Goal: Information Seeking & Learning: Learn about a topic

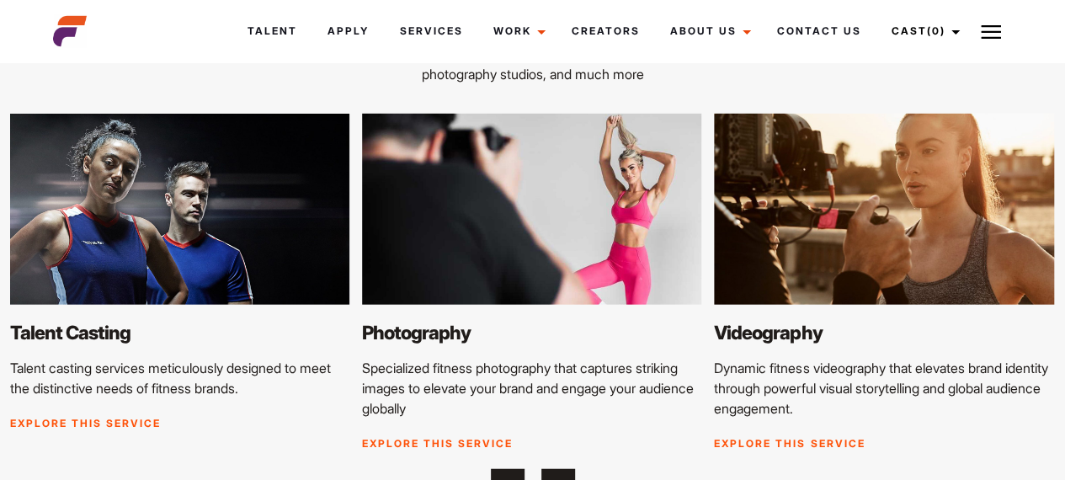
scroll to position [1894, 0]
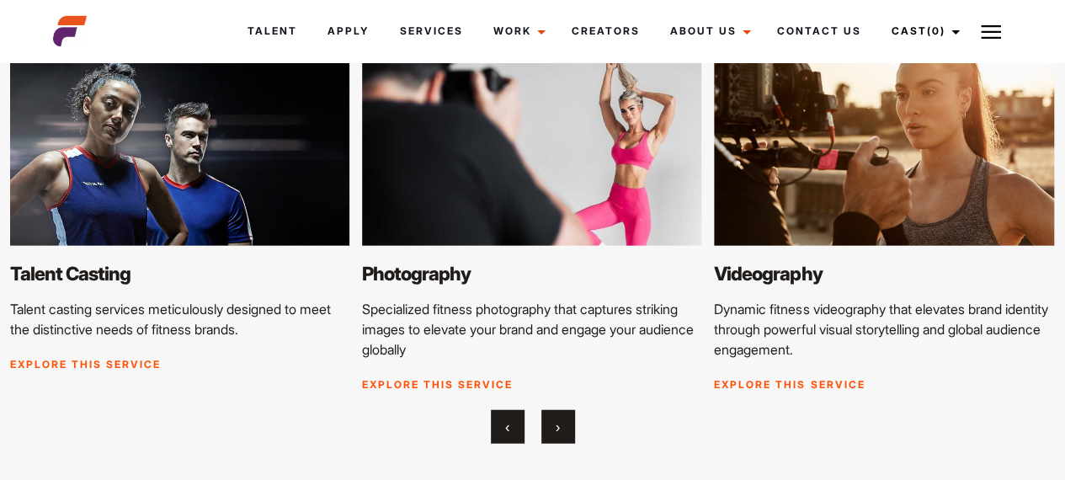
click at [429, 381] on link "Explore this service" at bounding box center [437, 384] width 151 height 13
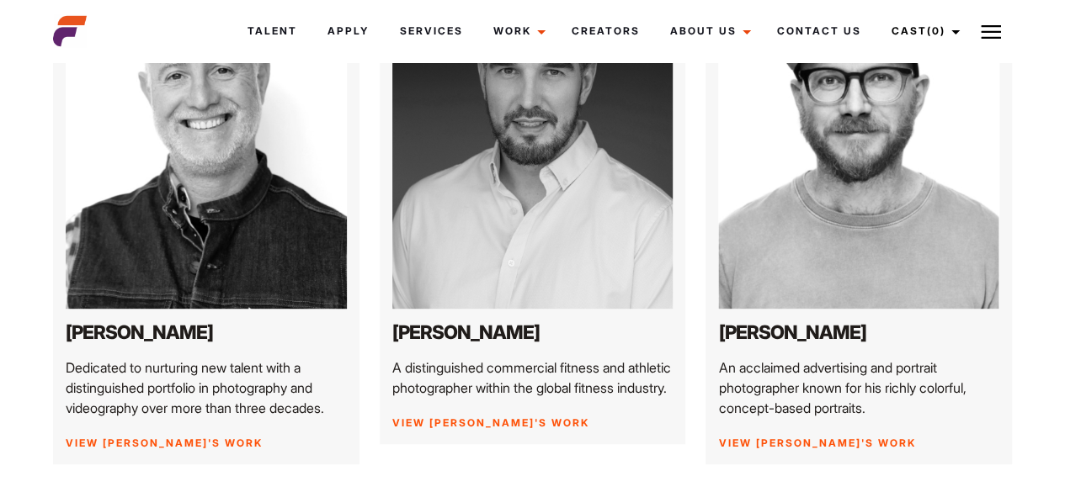
scroll to position [350, 0]
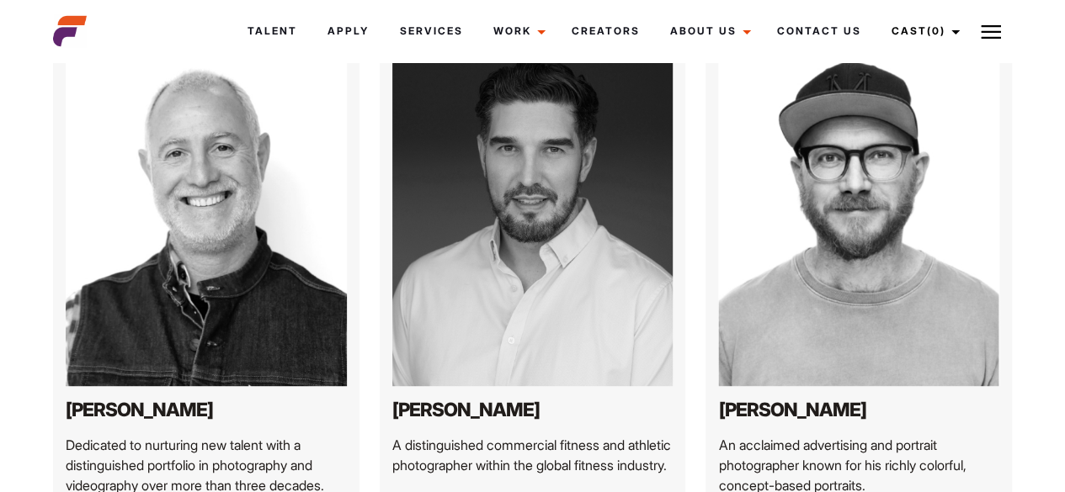
click at [429, 381] on div "Jared A distinguished commercial fitness and athletic photographer within the g…" at bounding box center [533, 272] width 306 height 499
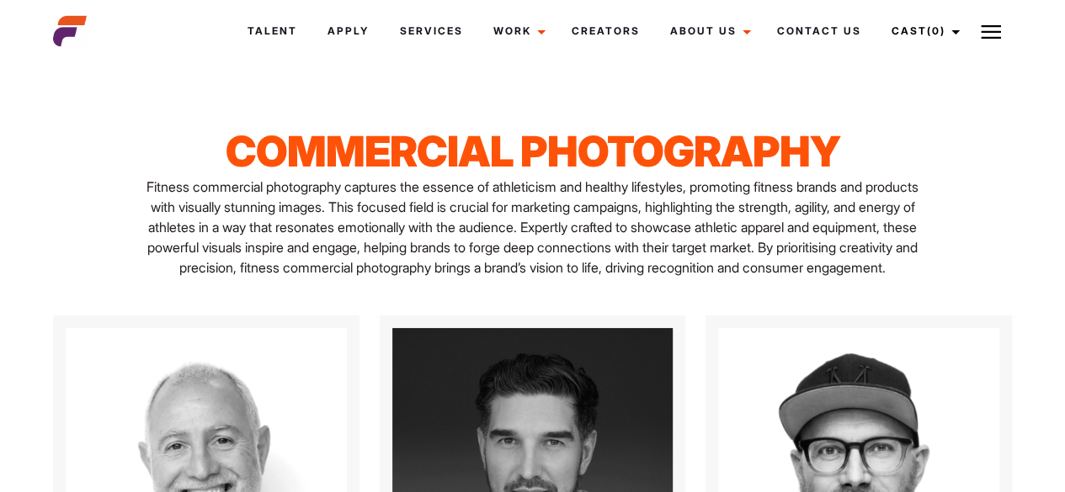
scroll to position [0, 0]
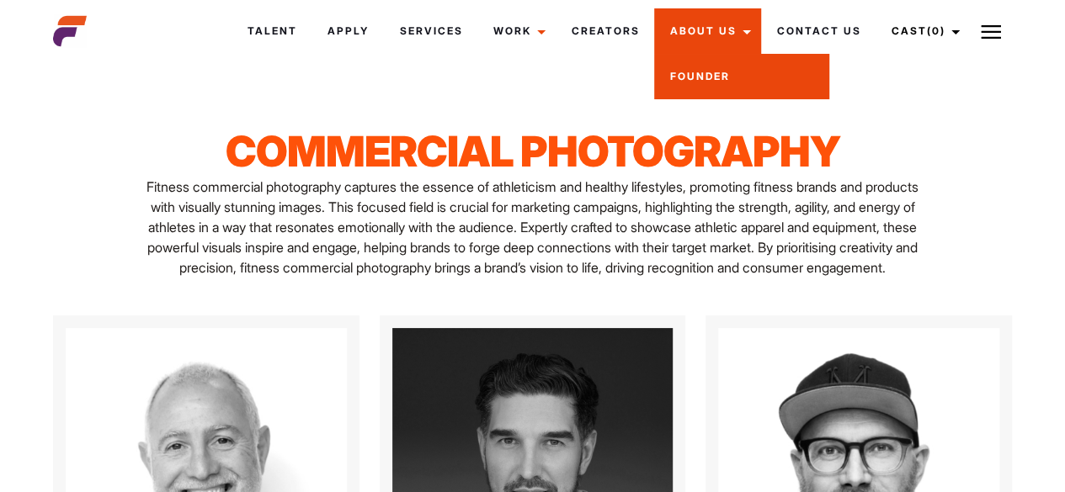
click at [708, 76] on link "Founder" at bounding box center [741, 76] width 175 height 45
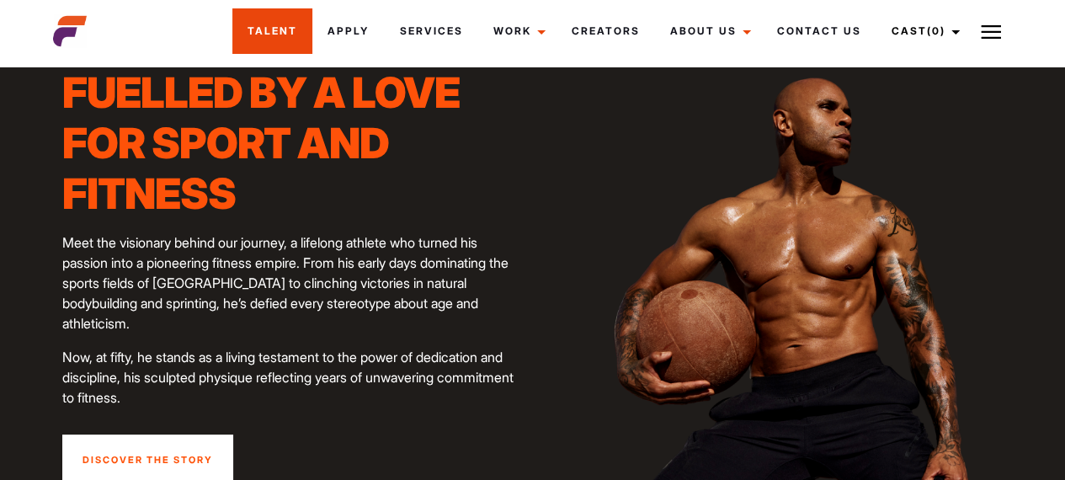
click at [298, 29] on link "Talent" at bounding box center [272, 30] width 80 height 45
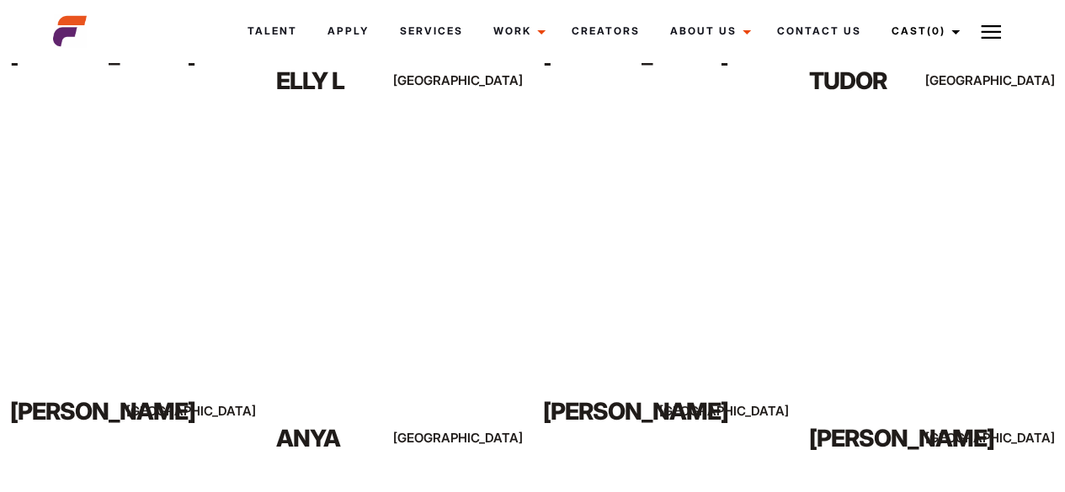
scroll to position [2089, 0]
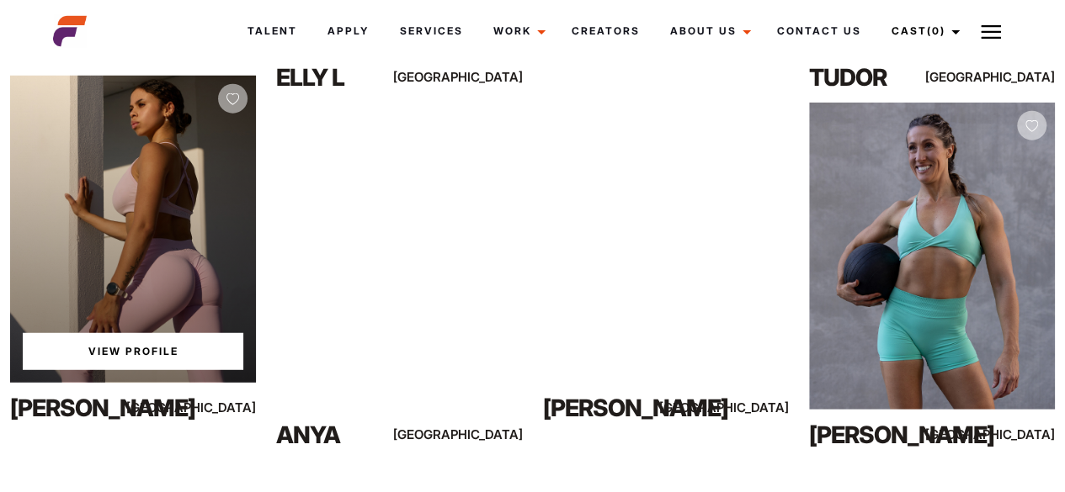
click at [155, 210] on div "View Profile" at bounding box center [133, 229] width 246 height 307
click at [125, 356] on link "View Profile" at bounding box center [133, 351] width 220 height 37
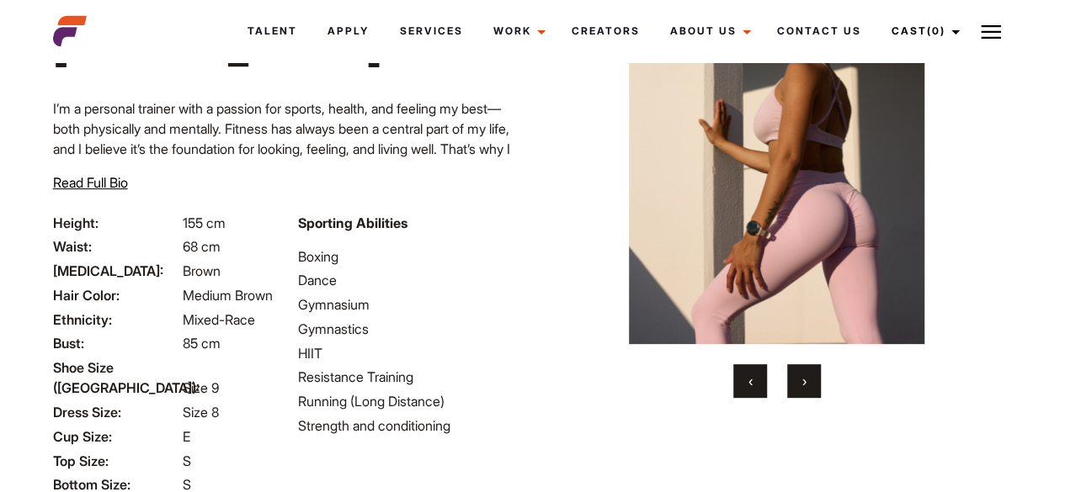
scroll to position [125, 0]
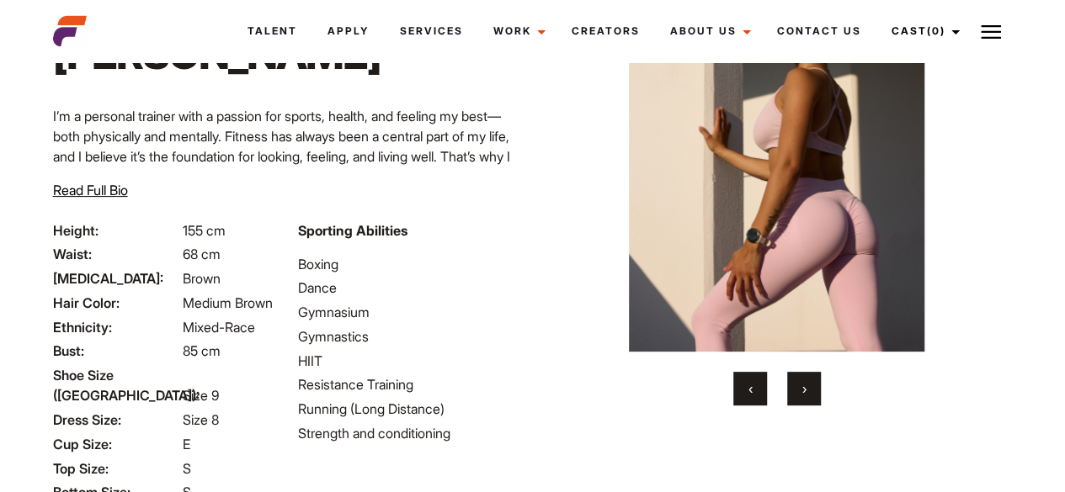
click at [811, 392] on button "›" at bounding box center [804, 389] width 34 height 34
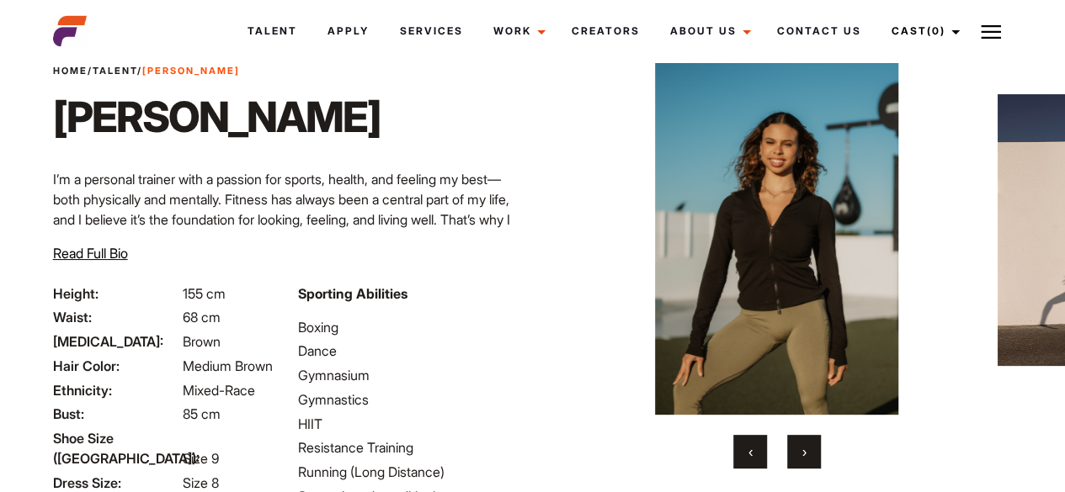
scroll to position [64, 0]
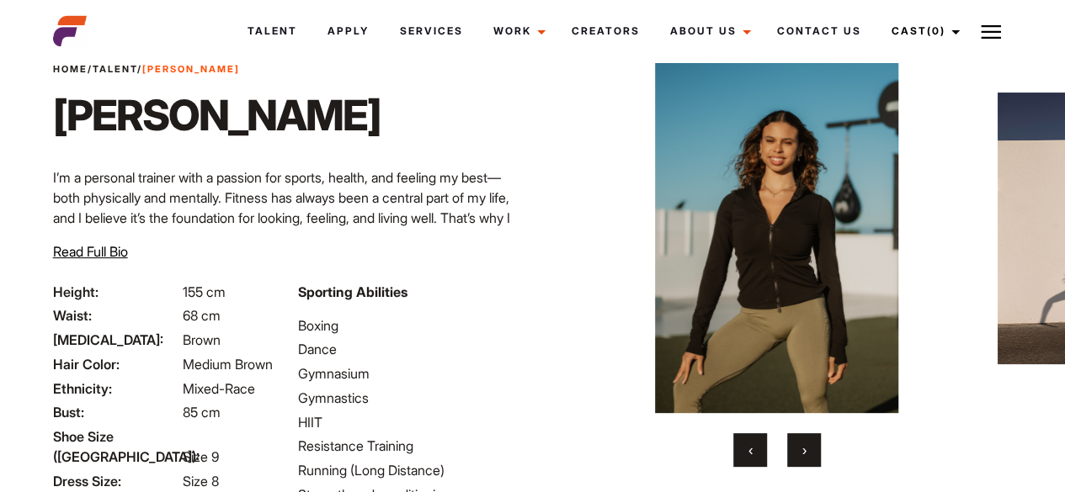
click at [806, 457] on button "›" at bounding box center [804, 450] width 34 height 34
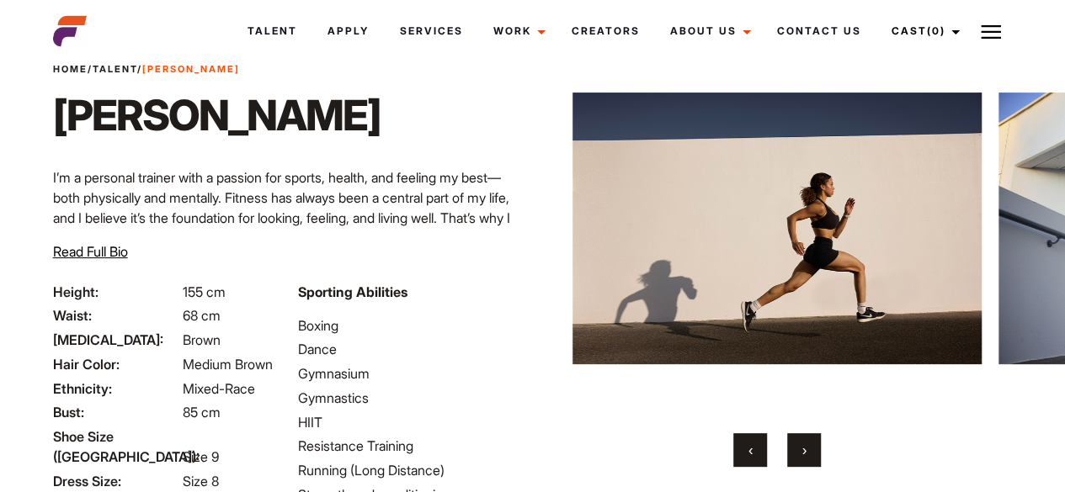
click at [806, 449] on button "›" at bounding box center [804, 450] width 34 height 34
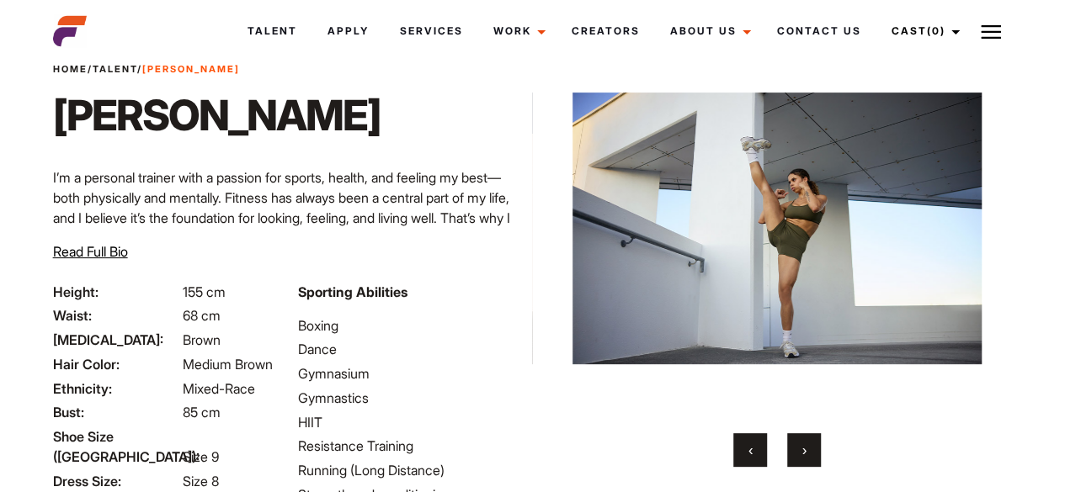
click at [806, 449] on button "›" at bounding box center [804, 450] width 34 height 34
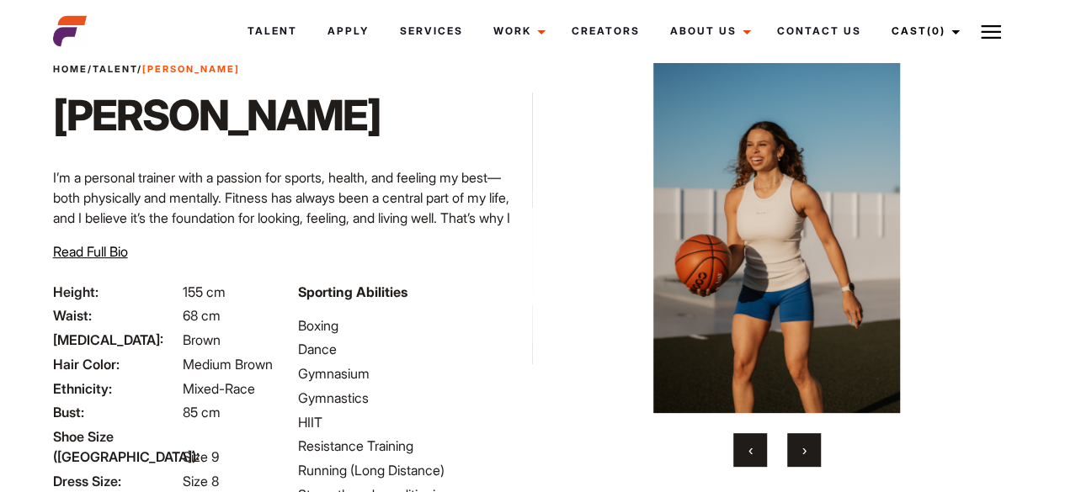
click at [806, 449] on button "›" at bounding box center [804, 450] width 34 height 34
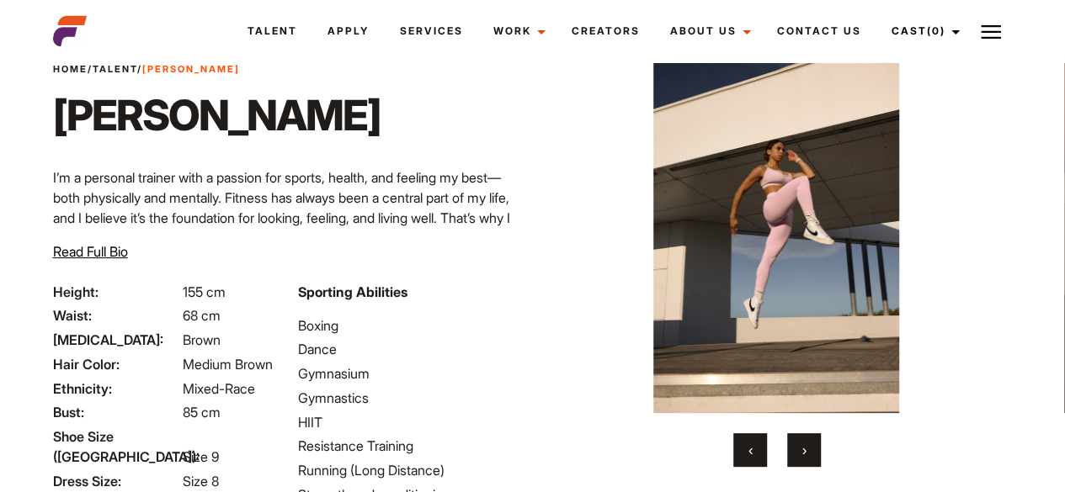
click at [806, 449] on button "›" at bounding box center [804, 450] width 34 height 34
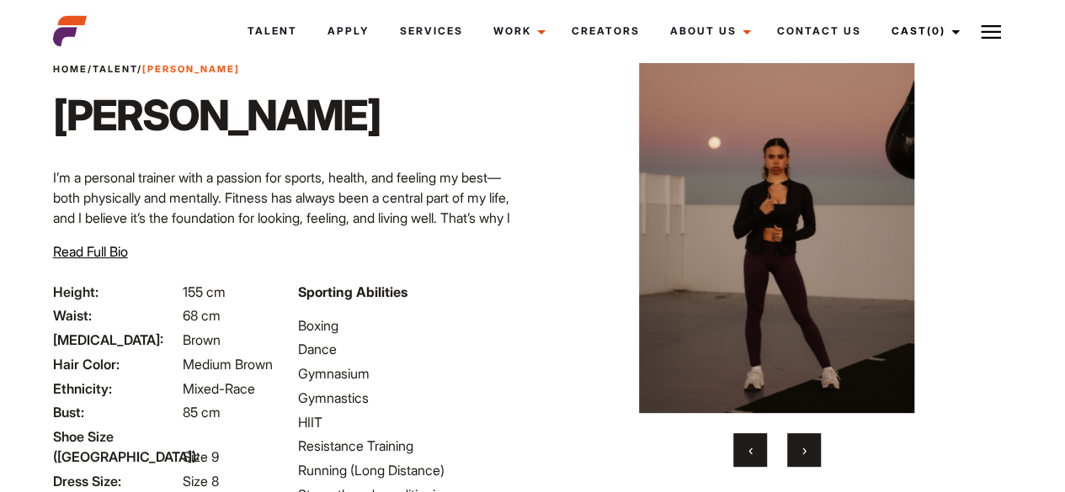
click at [806, 449] on button "›" at bounding box center [804, 450] width 34 height 34
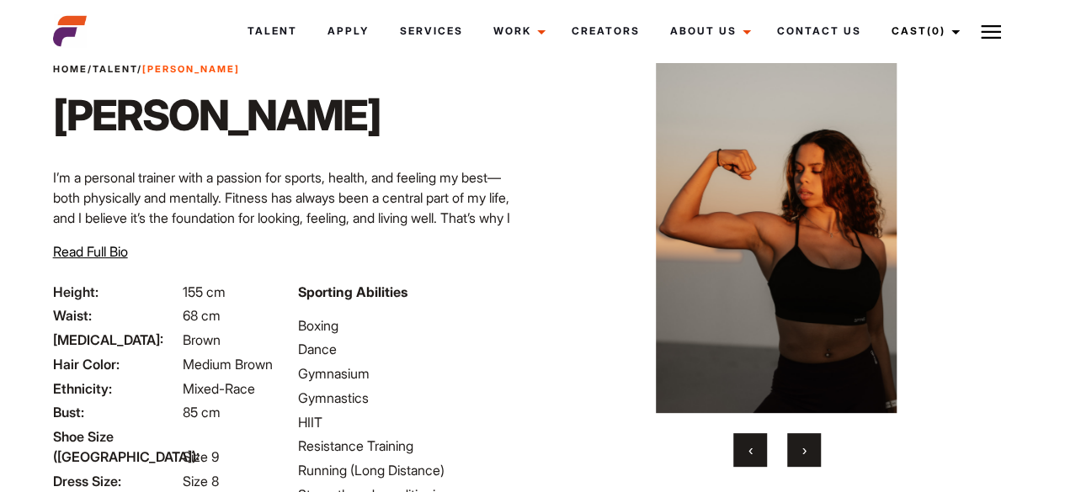
click at [806, 449] on button "›" at bounding box center [804, 450] width 34 height 34
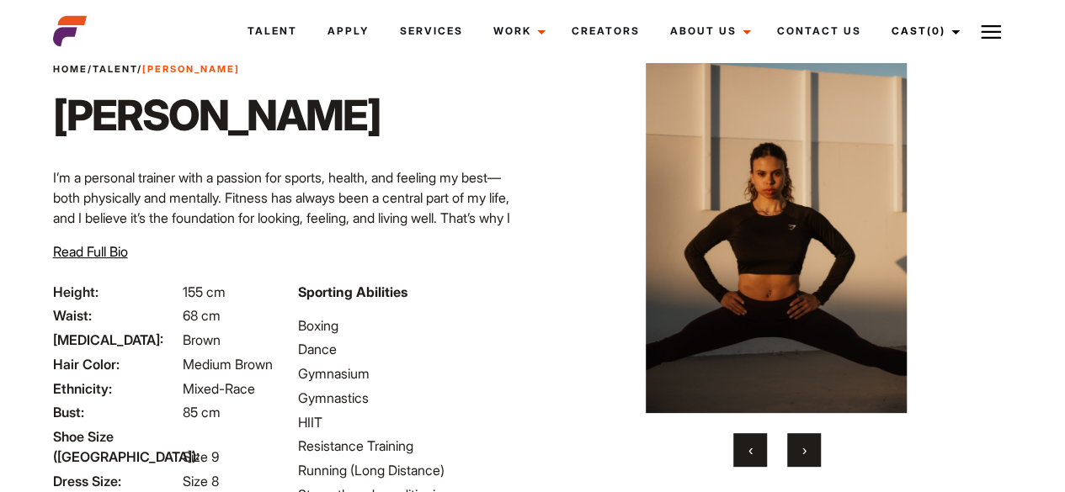
click at [806, 449] on button "›" at bounding box center [804, 450] width 34 height 34
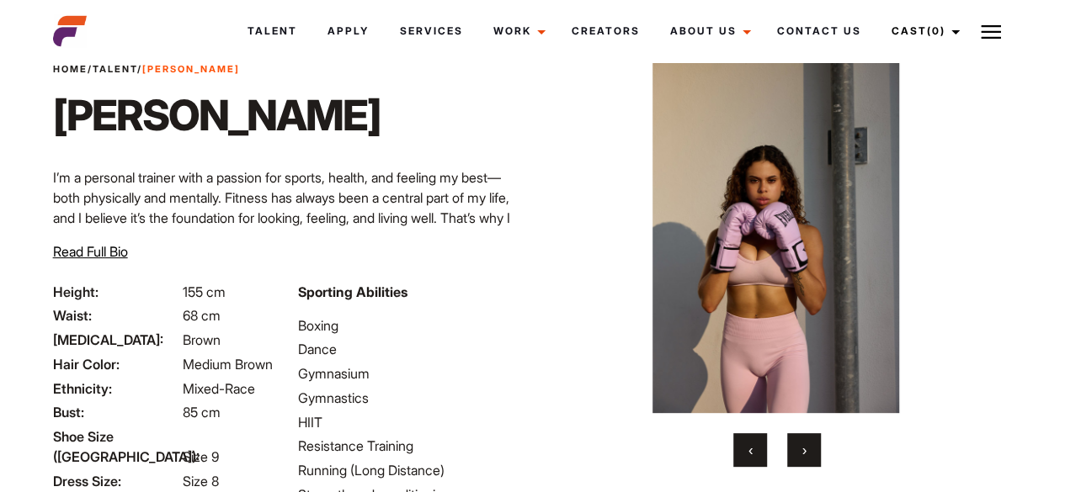
click at [806, 449] on button "›" at bounding box center [804, 450] width 34 height 34
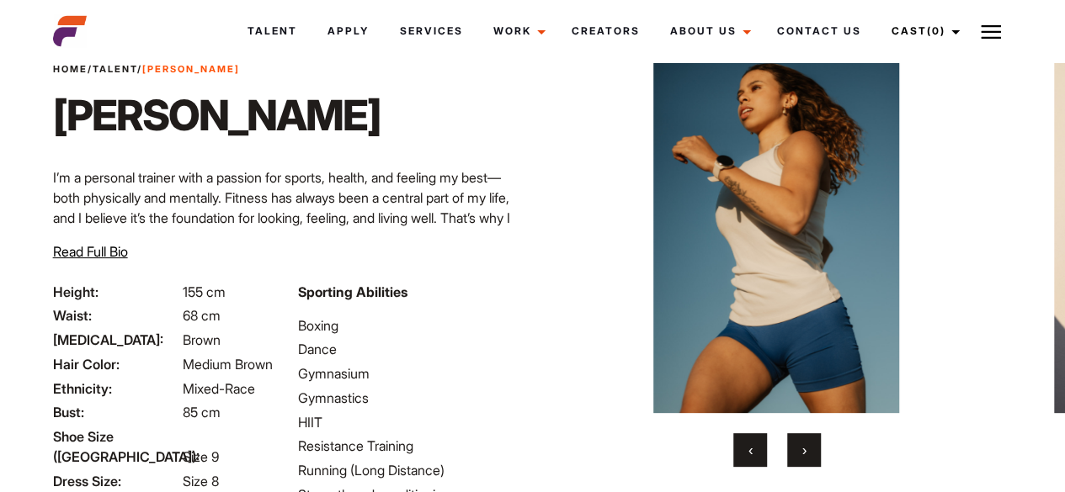
click at [806, 449] on button "›" at bounding box center [804, 450] width 34 height 34
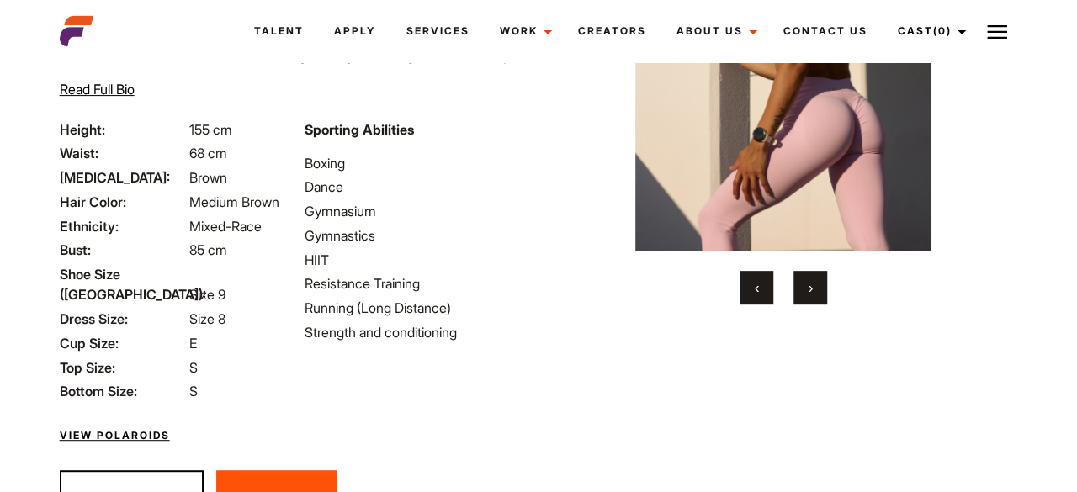
scroll to position [293, 0]
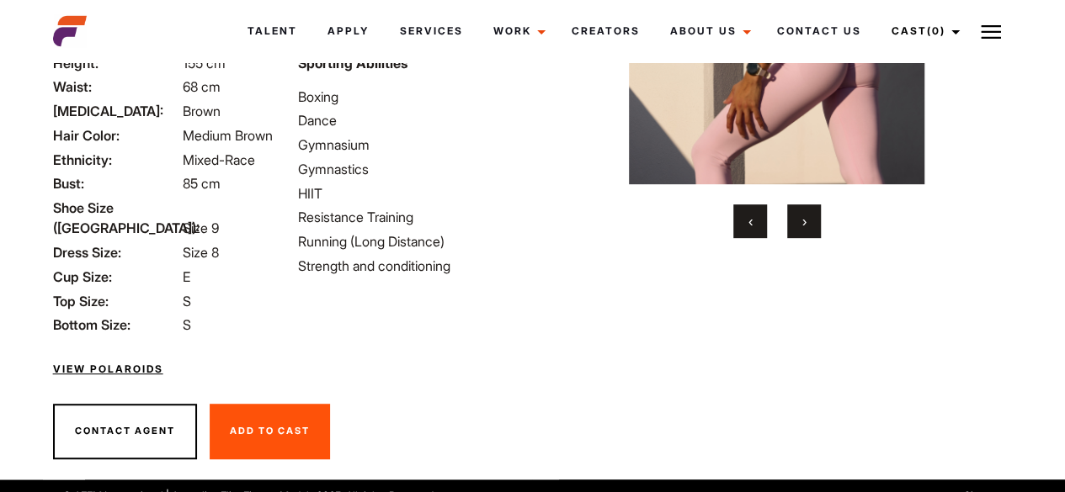
click at [92, 362] on link "View Polaroids" at bounding box center [108, 369] width 110 height 15
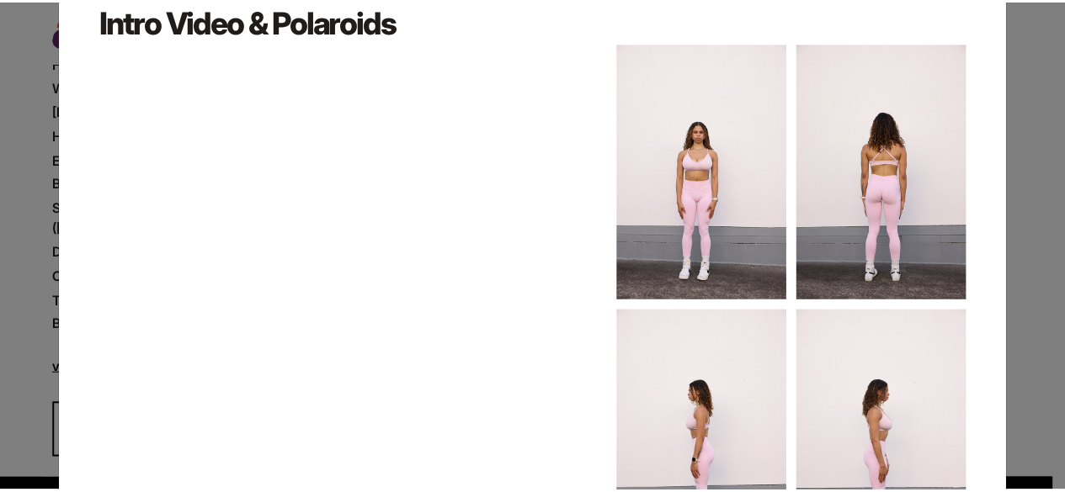
scroll to position [0, 0]
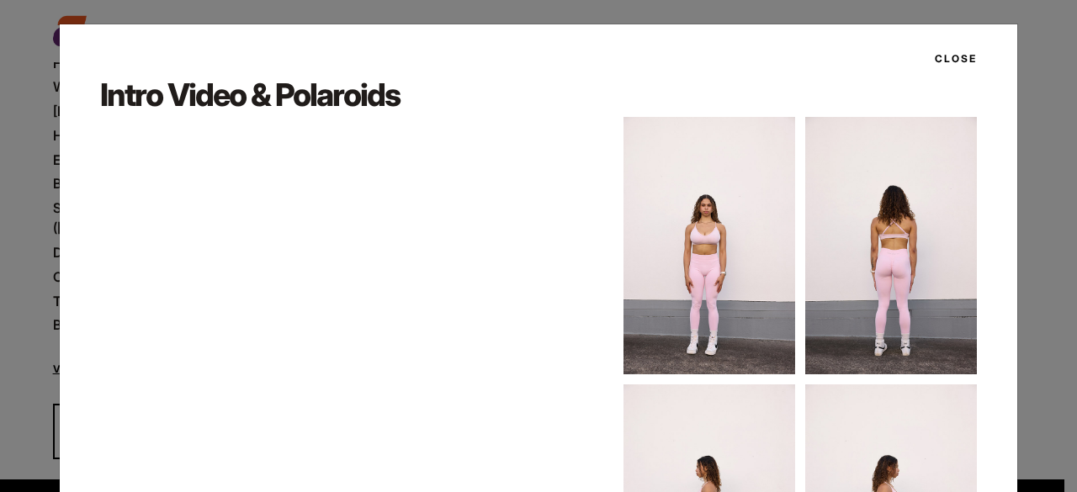
click at [951, 60] on button "Close" at bounding box center [951, 59] width 52 height 29
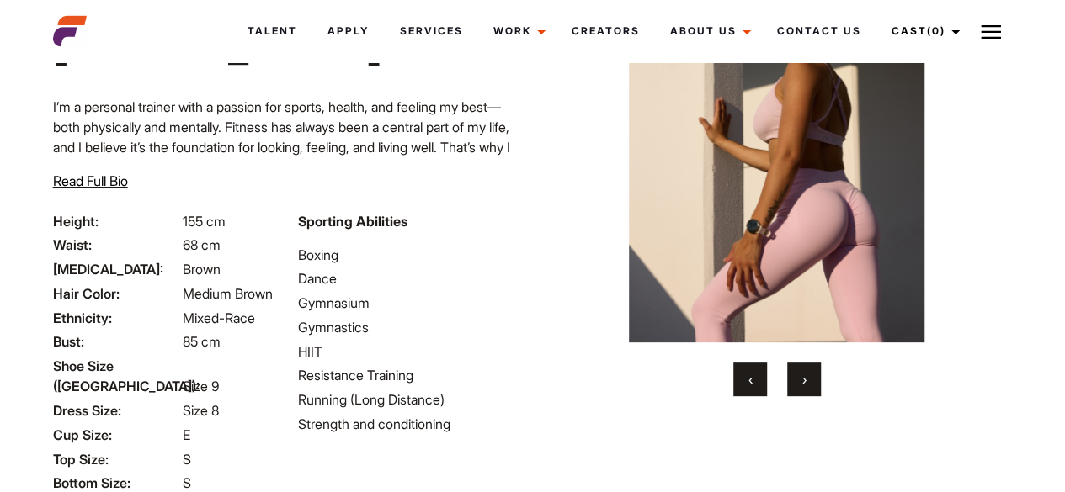
scroll to position [82, 0]
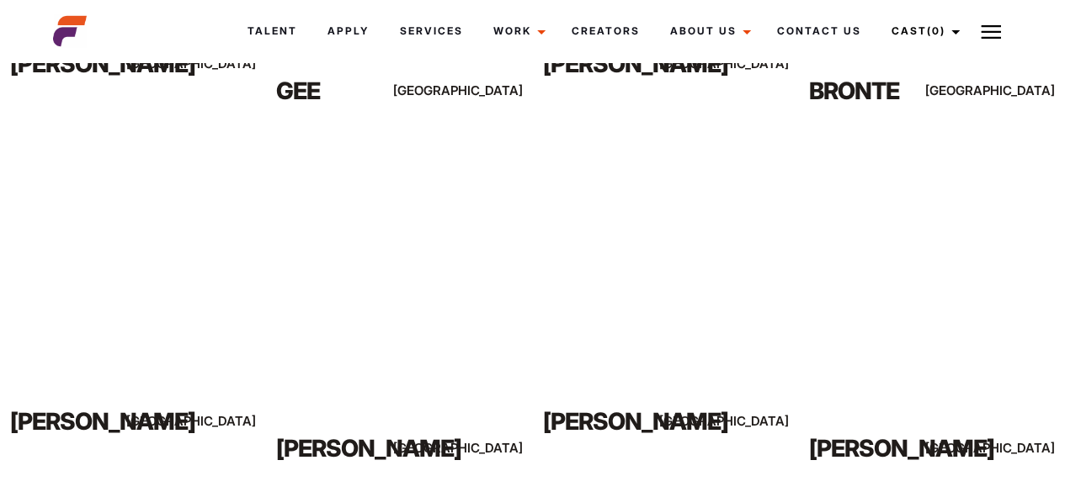
scroll to position [3167, 0]
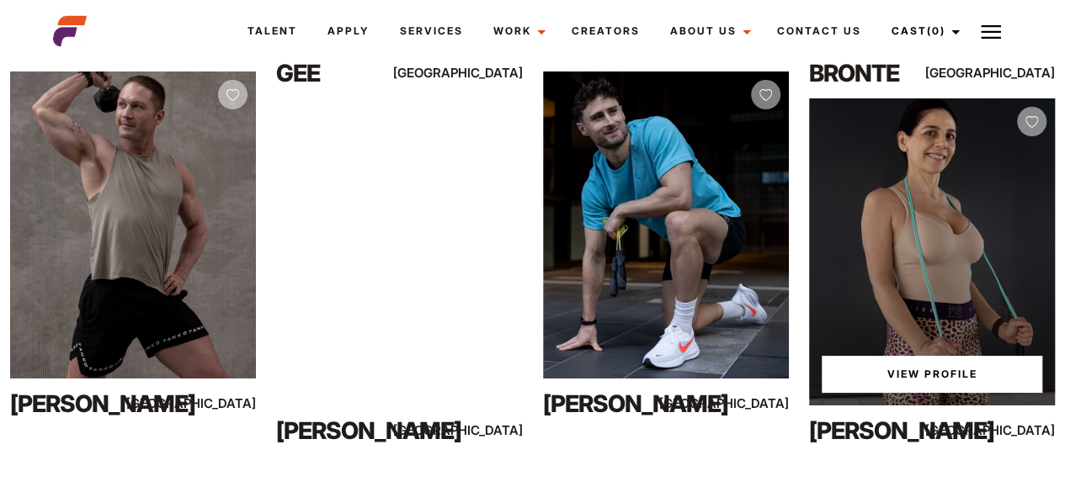
click at [917, 167] on div "View Profile" at bounding box center [932, 251] width 246 height 307
click at [921, 378] on link "View Profile" at bounding box center [931, 374] width 220 height 37
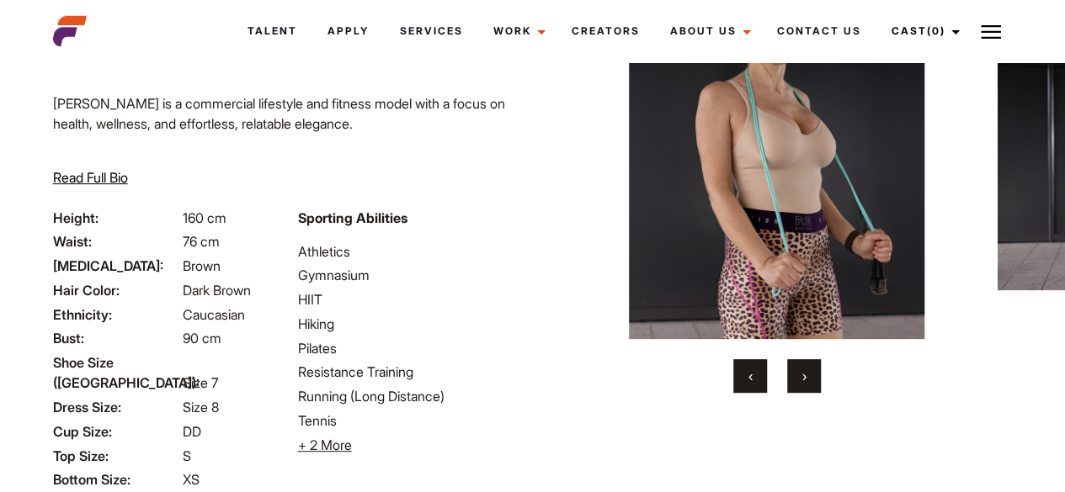
scroll to position [145, 0]
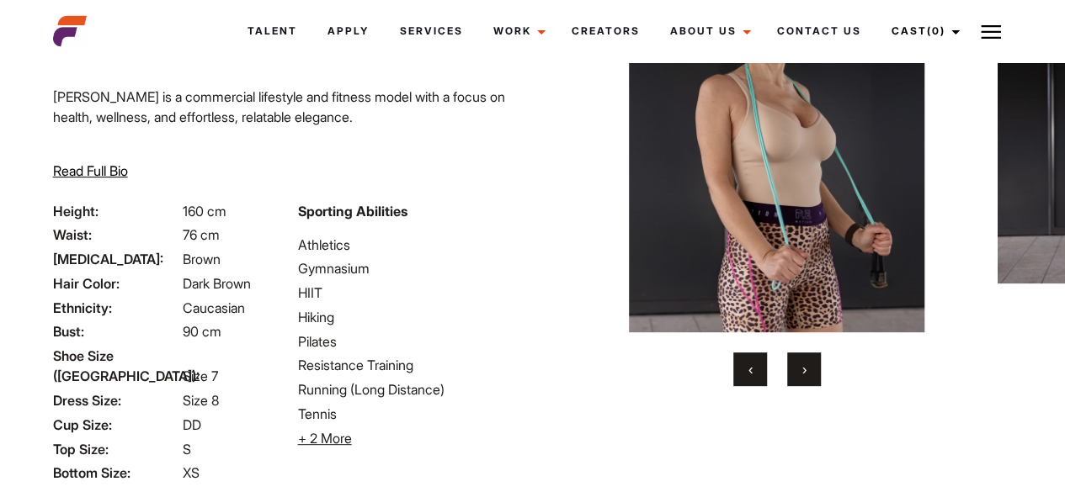
click at [808, 365] on button "›" at bounding box center [804, 370] width 34 height 34
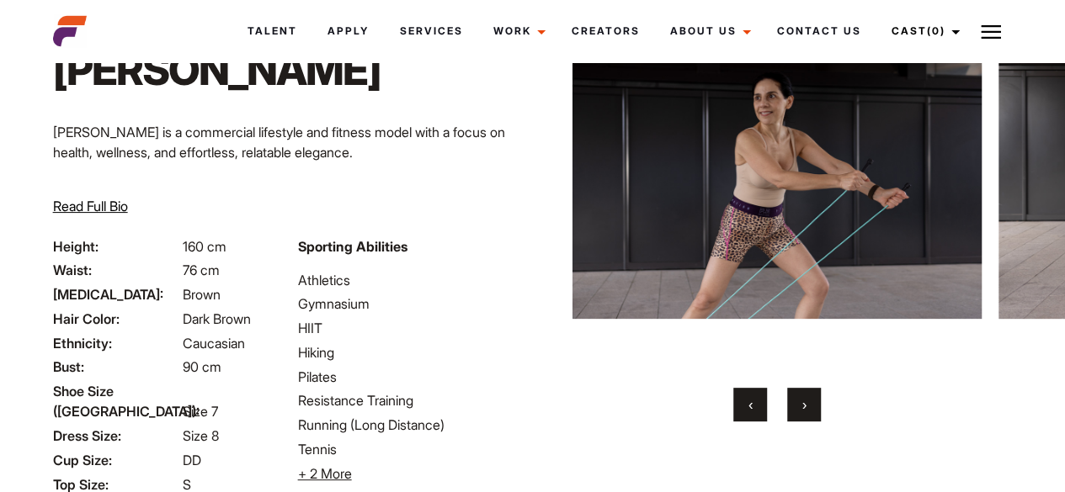
scroll to position [124, 0]
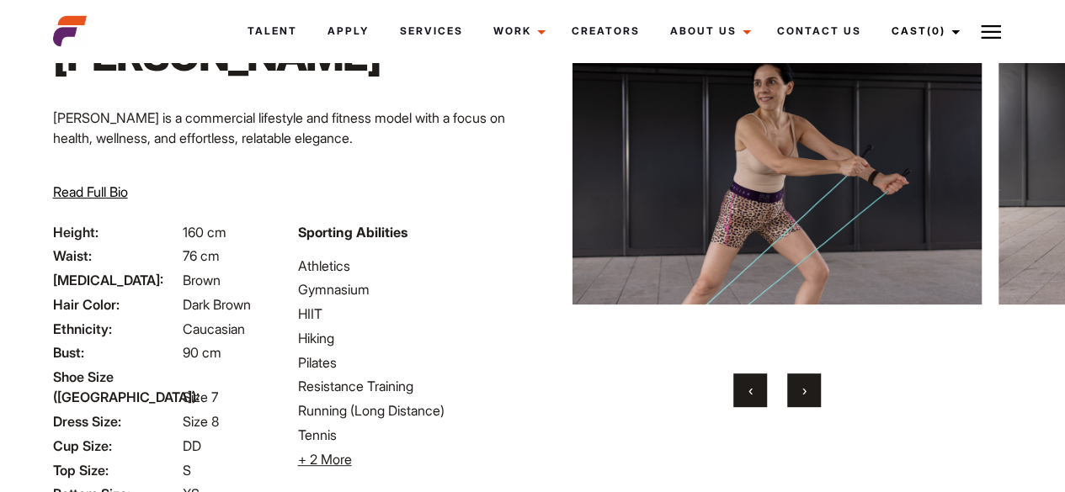
click at [805, 393] on span "›" at bounding box center [804, 390] width 4 height 17
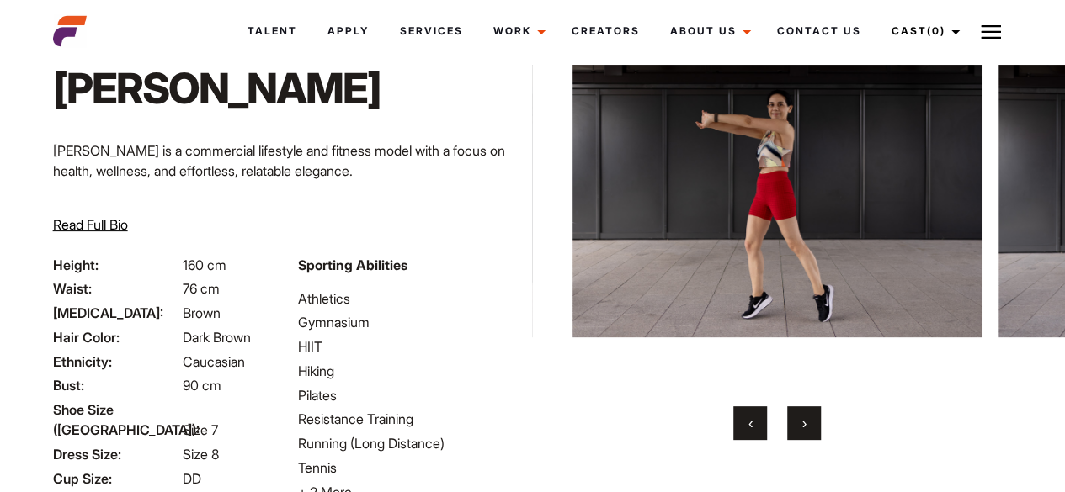
scroll to position [80, 0]
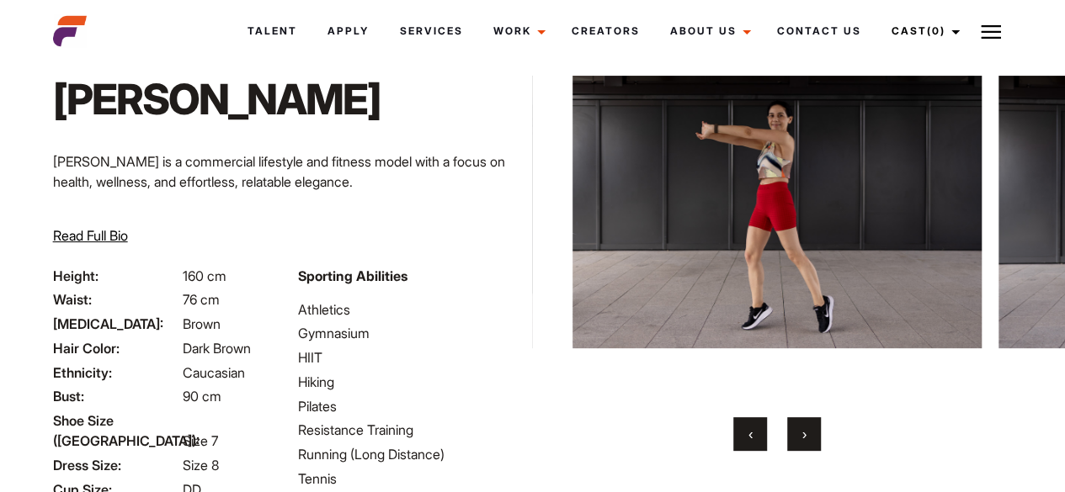
click at [804, 417] on button "›" at bounding box center [804, 434] width 34 height 34
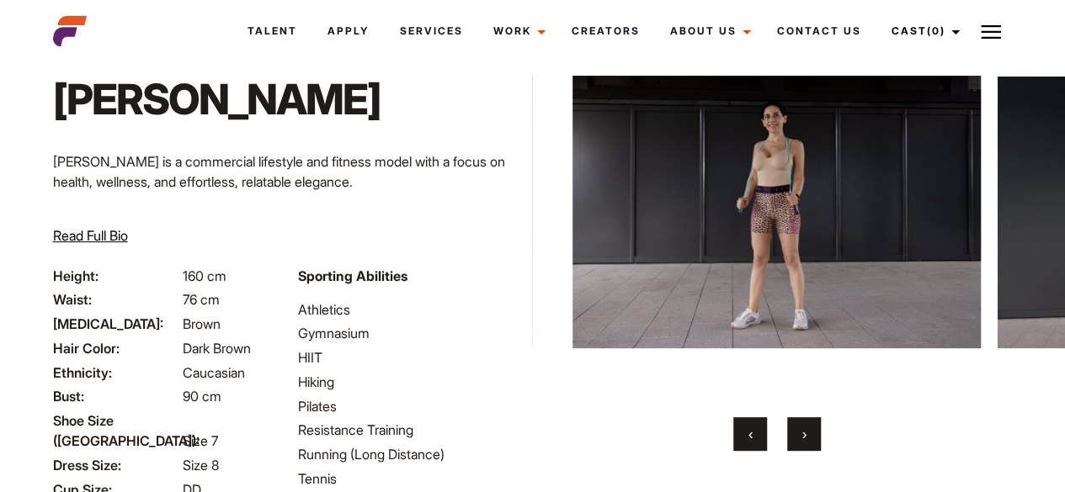
click at [803, 429] on span "›" at bounding box center [804, 434] width 4 height 17
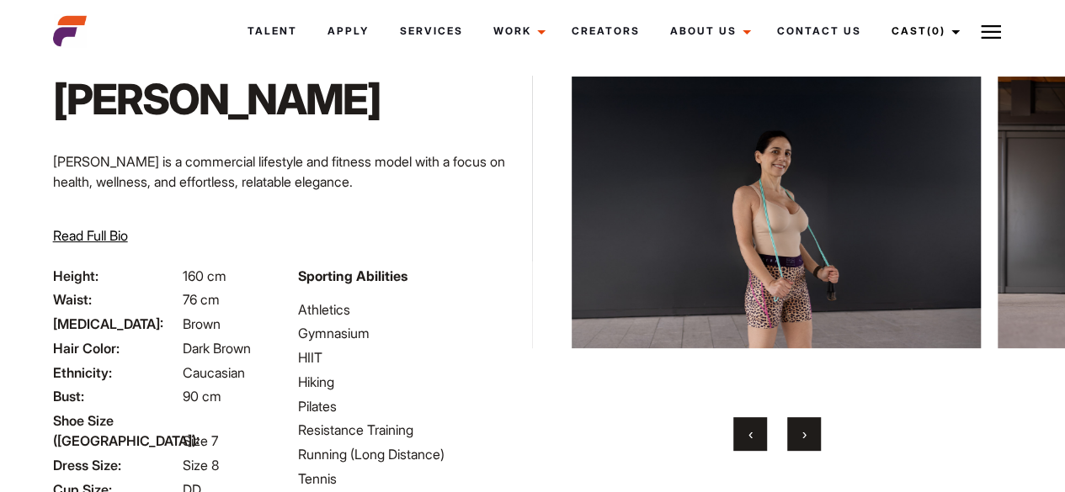
click at [803, 431] on span "›" at bounding box center [804, 434] width 4 height 17
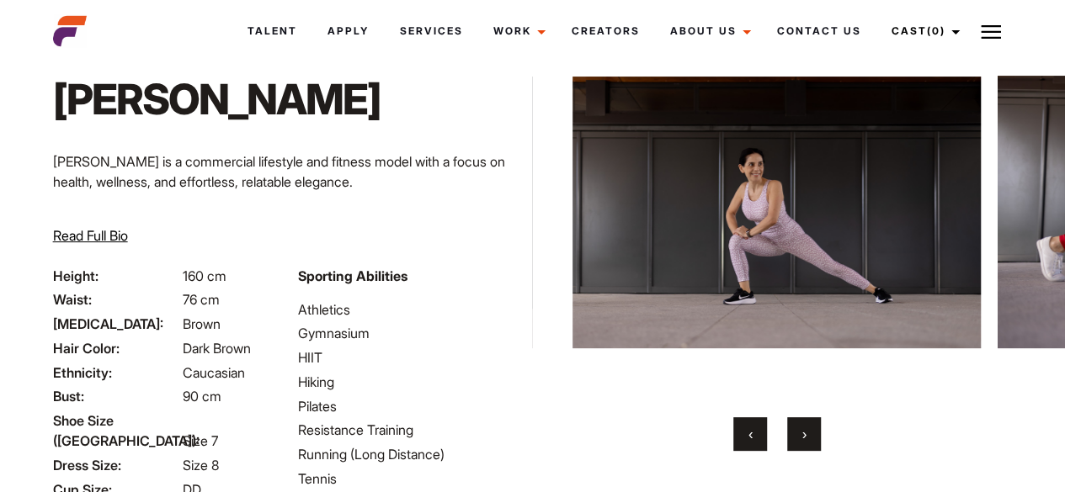
click at [803, 431] on span "›" at bounding box center [804, 434] width 4 height 17
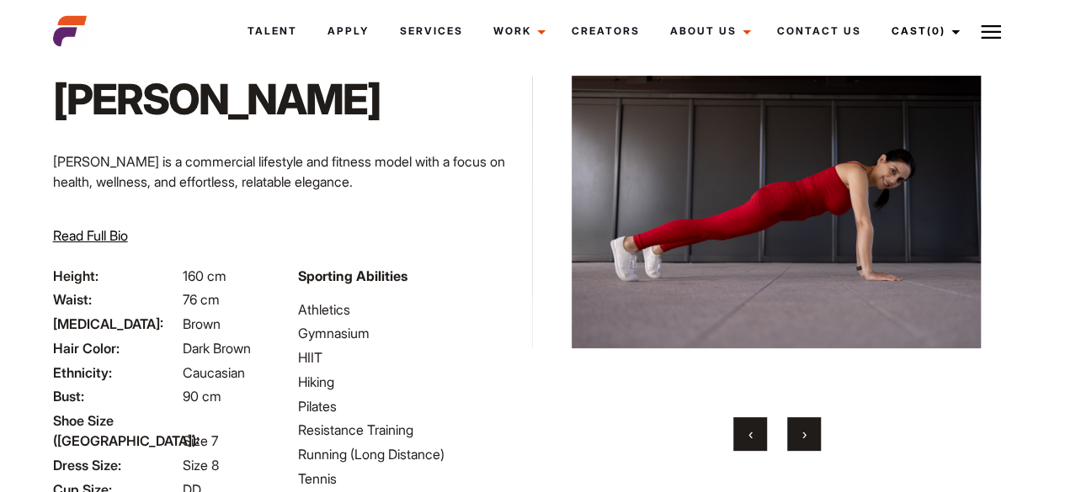
click at [803, 431] on span "›" at bounding box center [804, 434] width 4 height 17
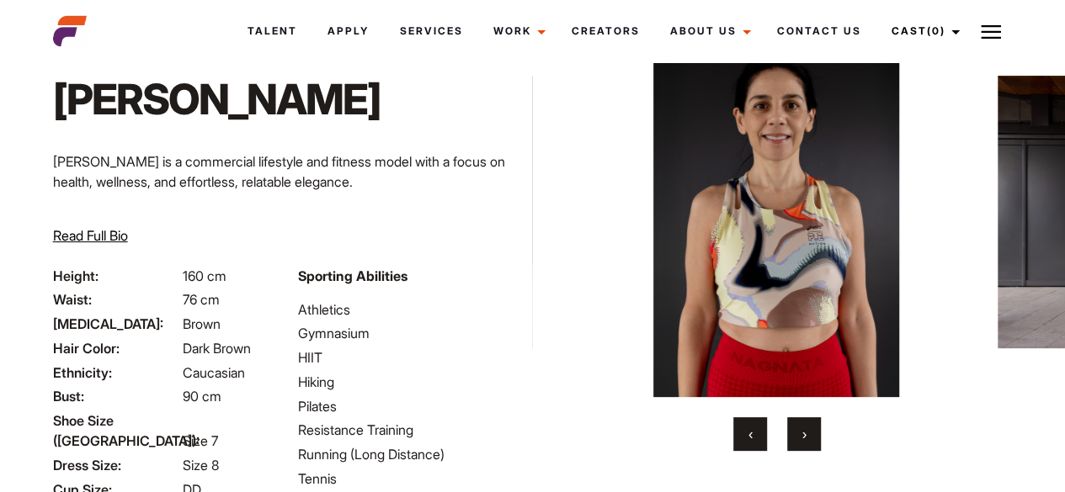
click at [803, 431] on span "›" at bounding box center [804, 434] width 4 height 17
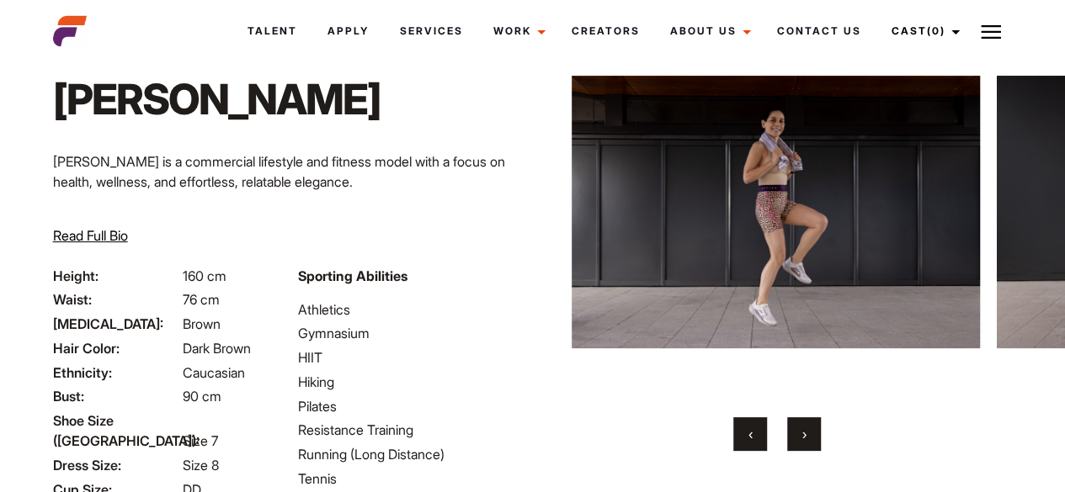
click at [803, 431] on span "›" at bounding box center [804, 434] width 4 height 17
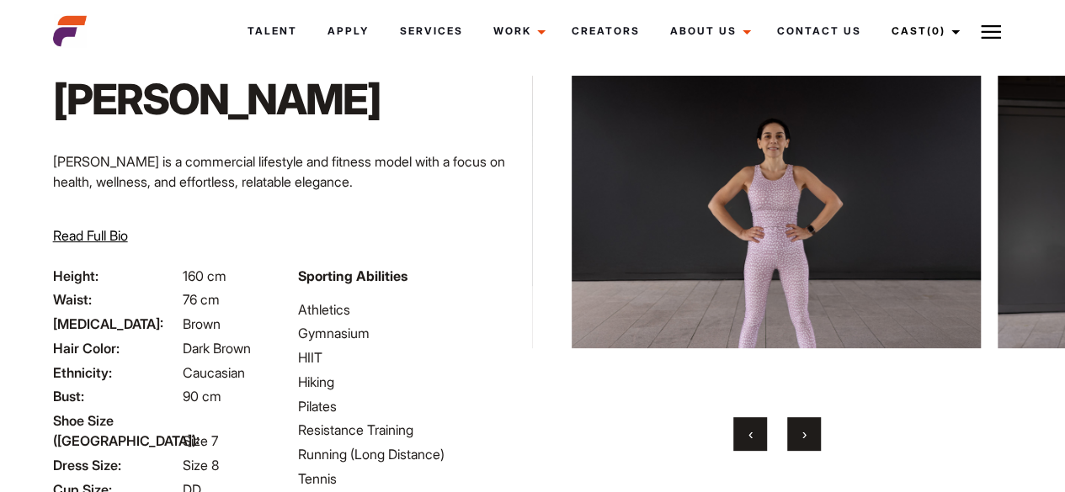
click at [803, 431] on span "›" at bounding box center [804, 434] width 4 height 17
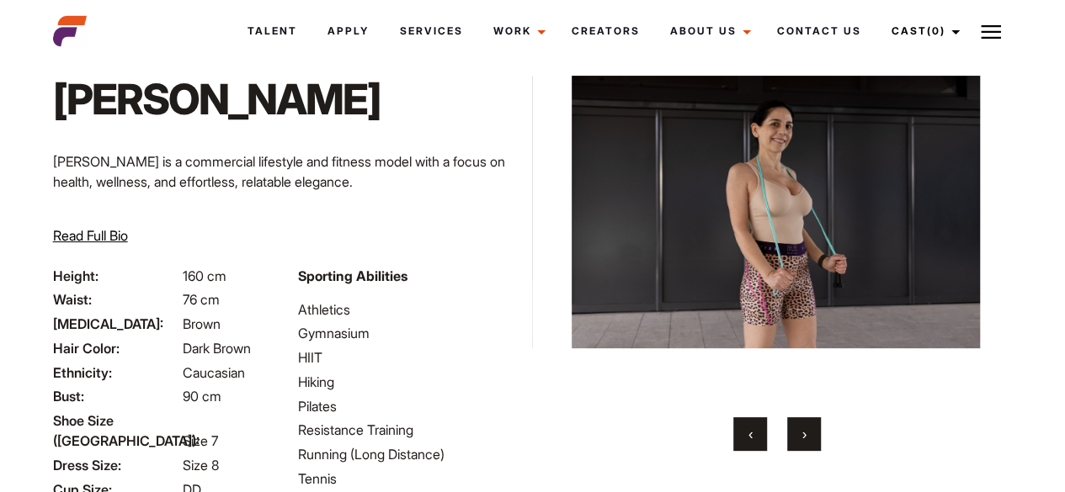
click at [803, 431] on span "›" at bounding box center [804, 434] width 4 height 17
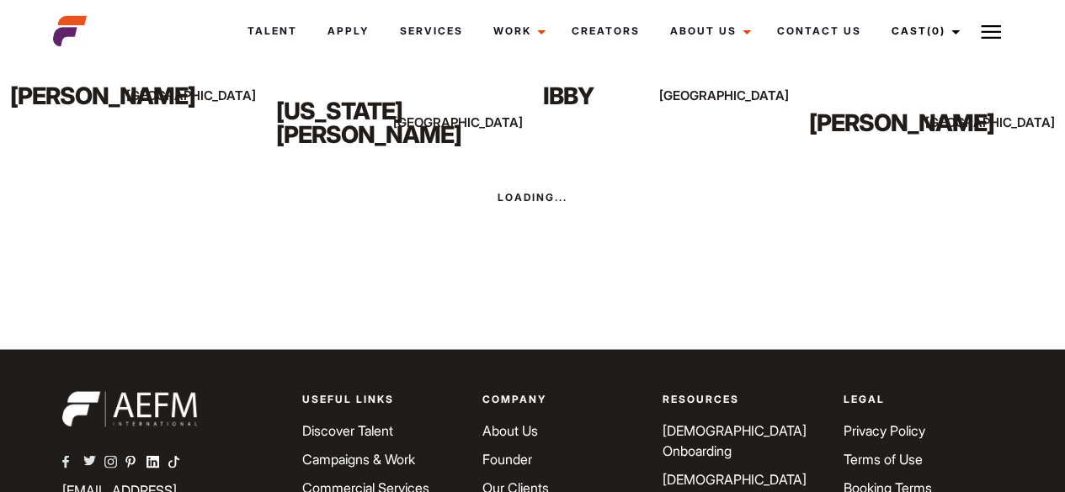
scroll to position [4537, 0]
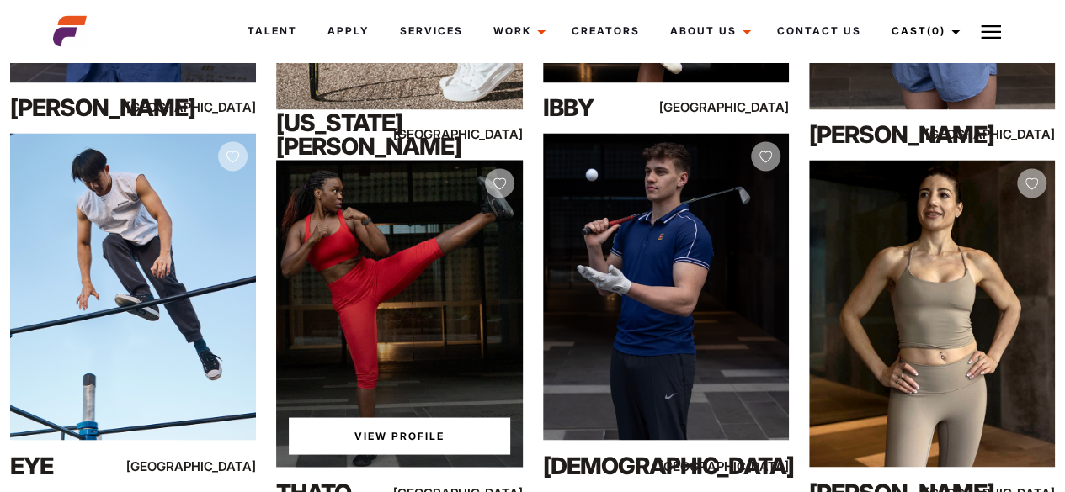
drag, startPoint x: 493, startPoint y: 226, endPoint x: 492, endPoint y: 262, distance: 36.2
click at [492, 246] on div "View Profile" at bounding box center [399, 313] width 246 height 307
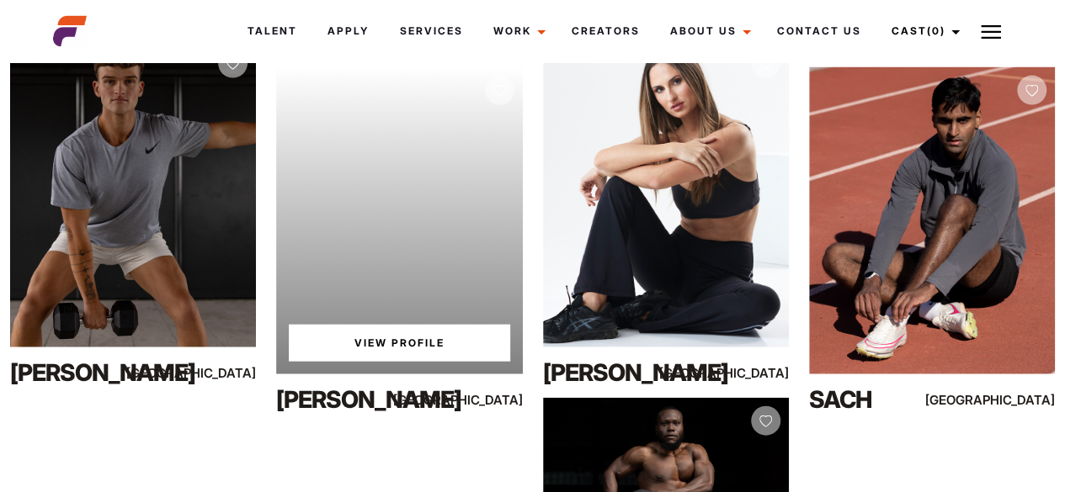
scroll to position [4989, 0]
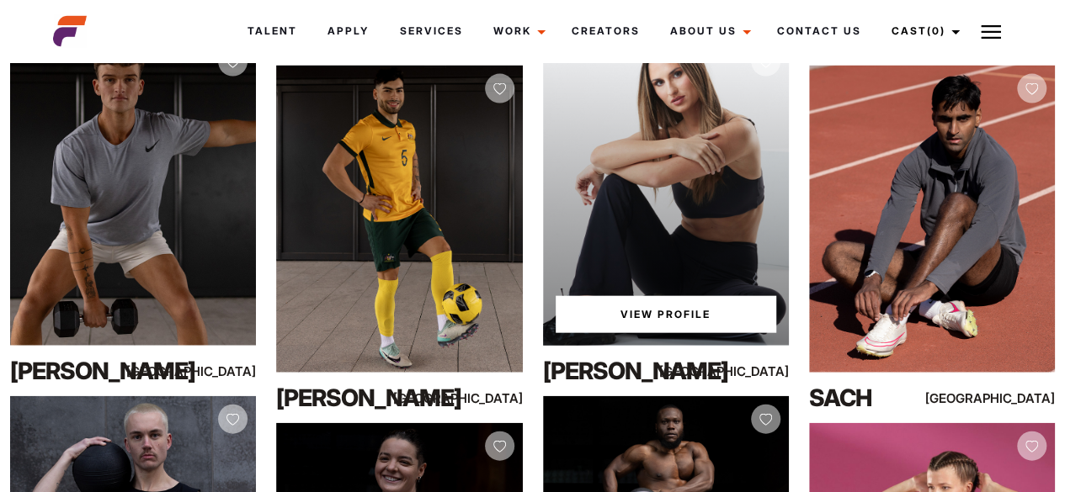
click at [644, 317] on link "View Profile" at bounding box center [665, 314] width 220 height 37
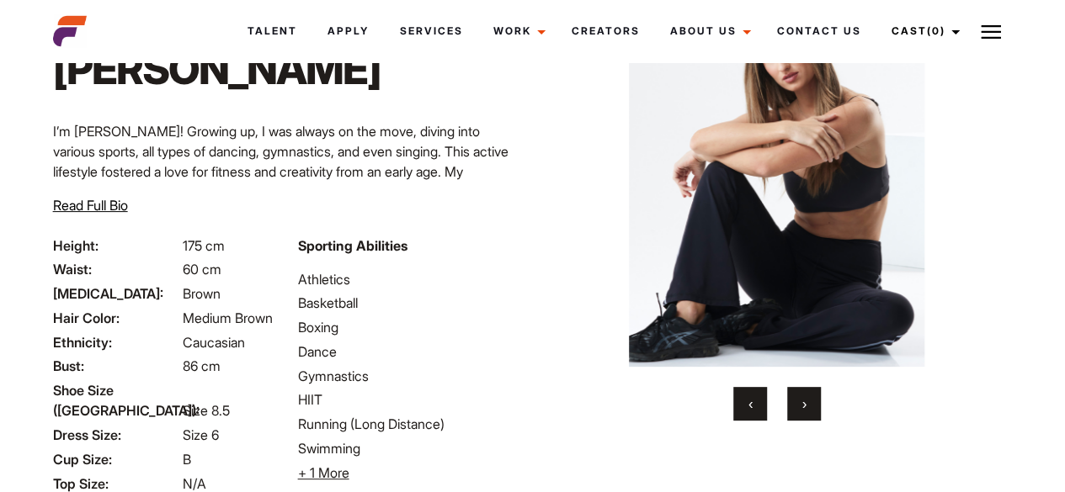
scroll to position [115, 0]
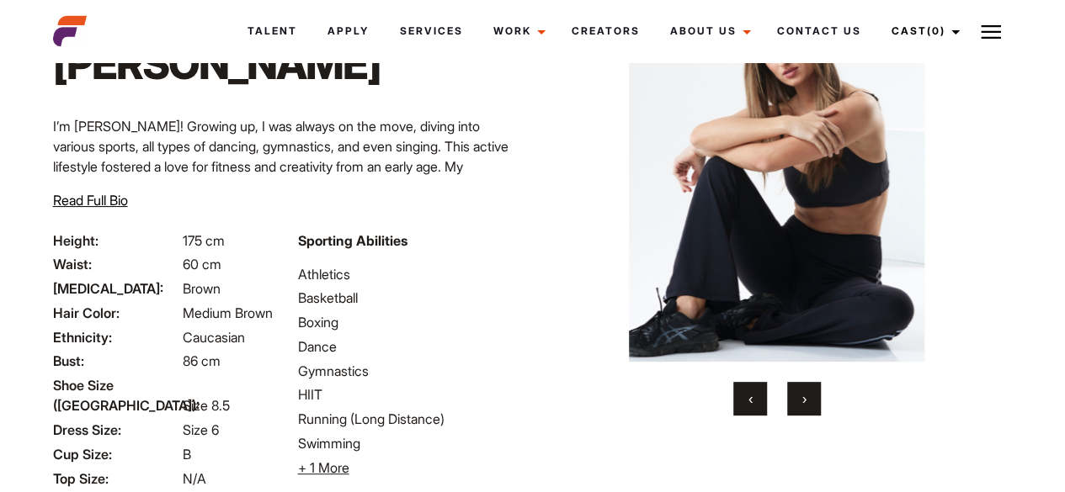
click at [810, 395] on button "›" at bounding box center [804, 399] width 34 height 34
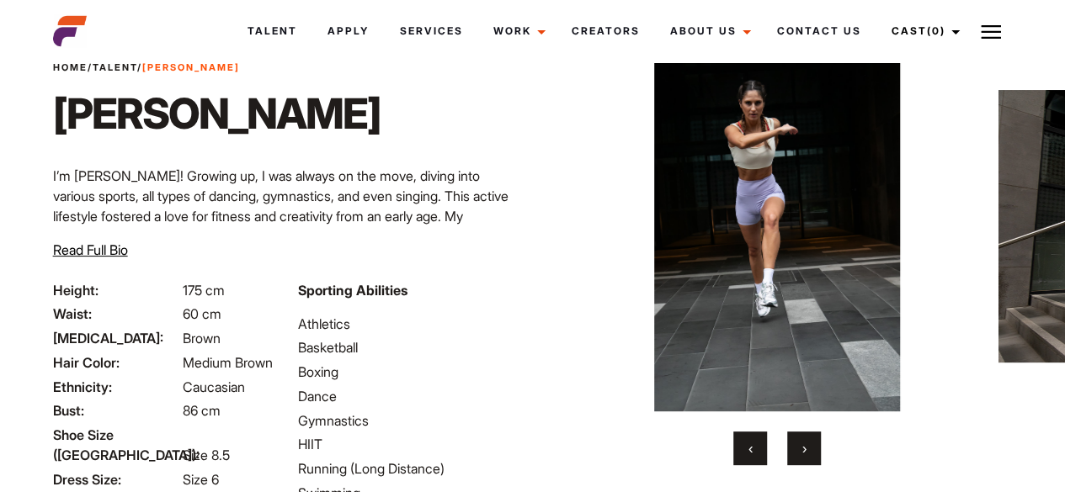
scroll to position [66, 0]
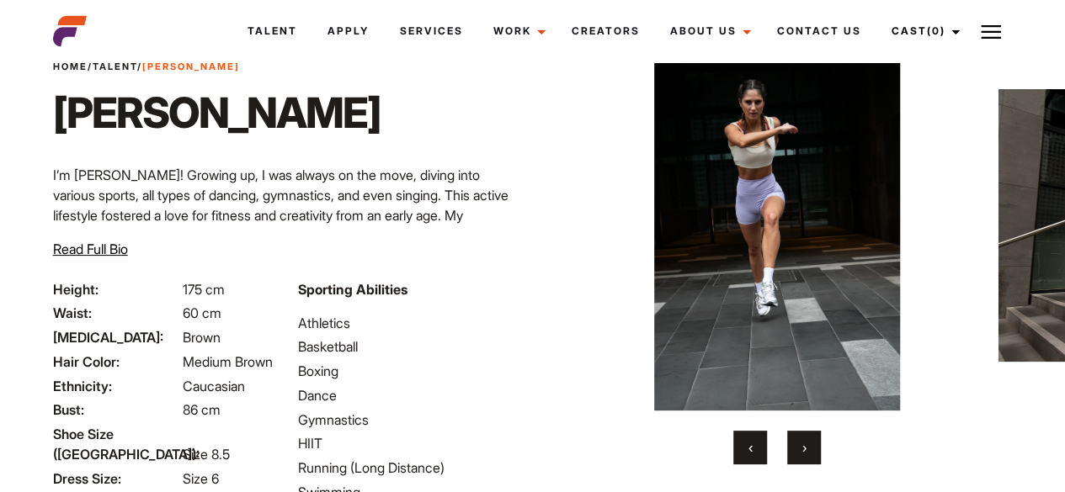
click at [806, 444] on button "›" at bounding box center [804, 448] width 34 height 34
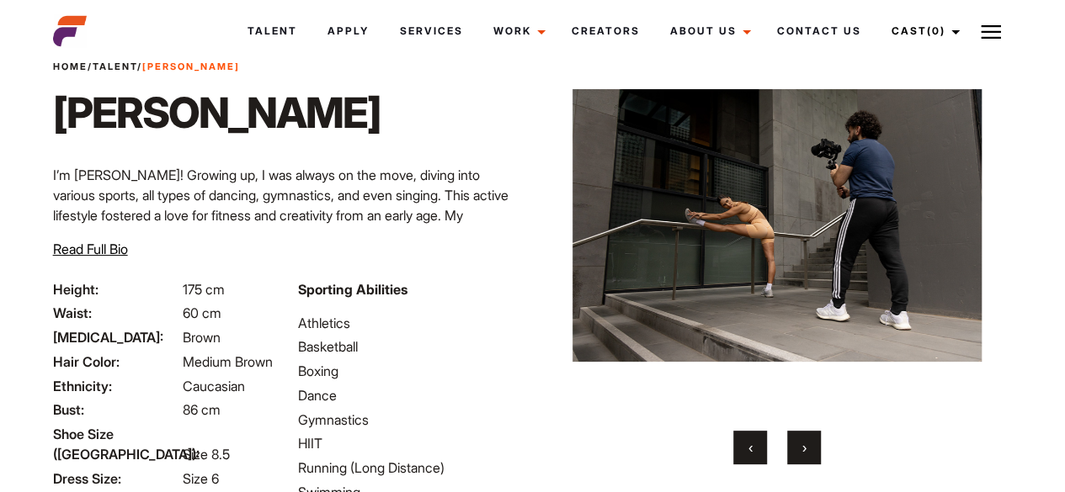
click at [806, 444] on button "›" at bounding box center [804, 448] width 34 height 34
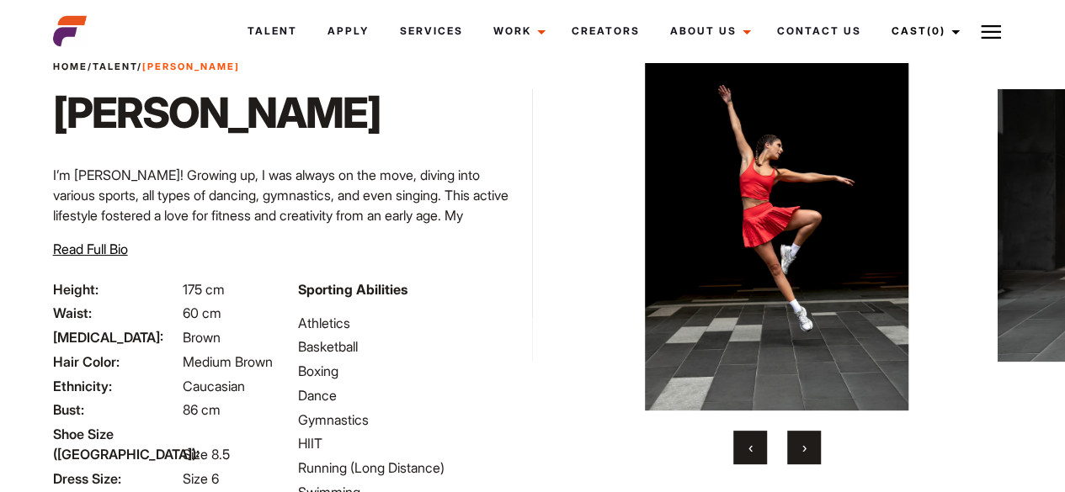
click at [806, 444] on button "›" at bounding box center [804, 448] width 34 height 34
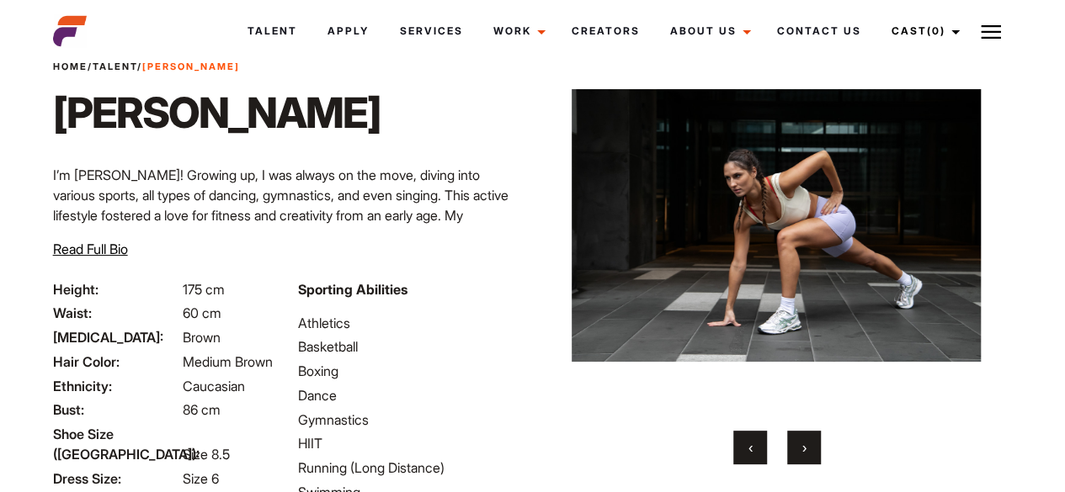
click at [806, 444] on button "›" at bounding box center [804, 448] width 34 height 34
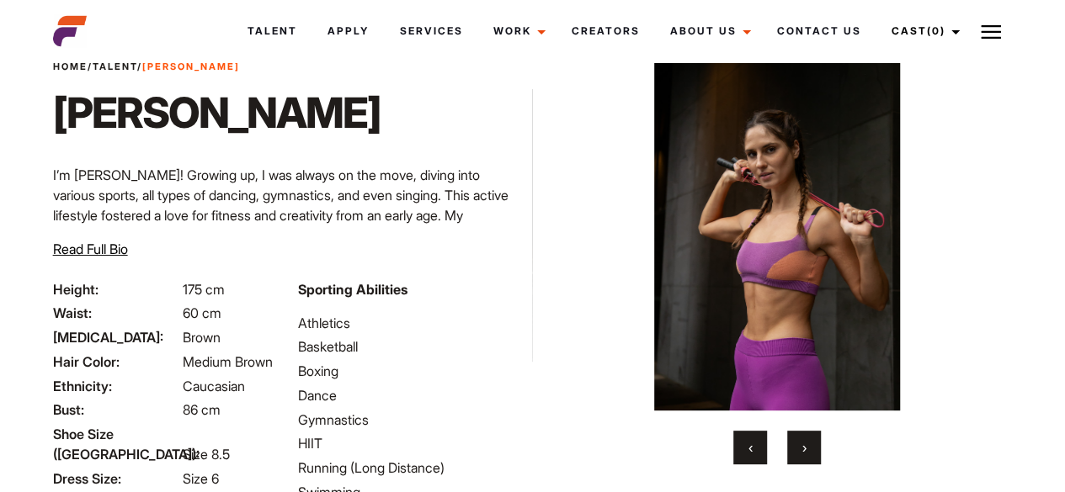
click at [806, 445] on button "›" at bounding box center [804, 448] width 34 height 34
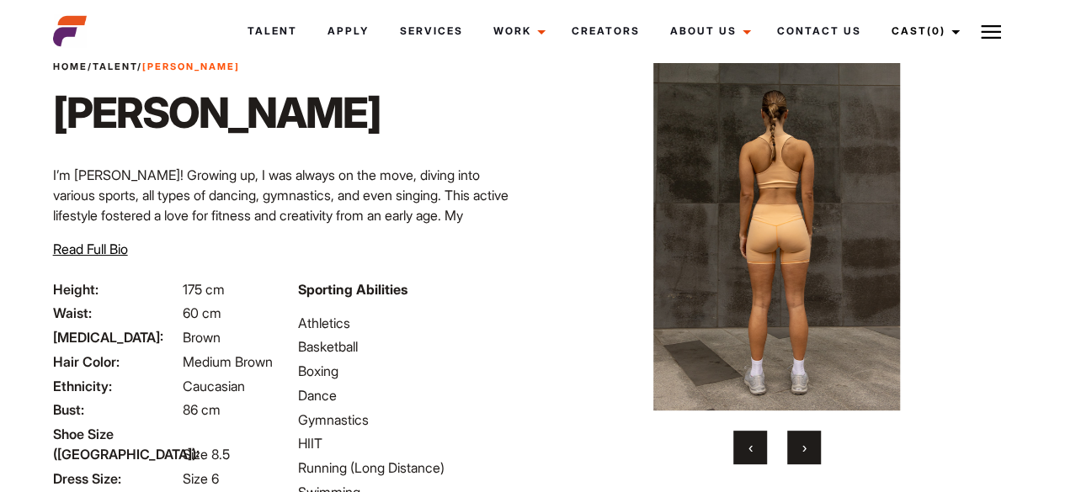
click at [806, 445] on button "›" at bounding box center [804, 448] width 34 height 34
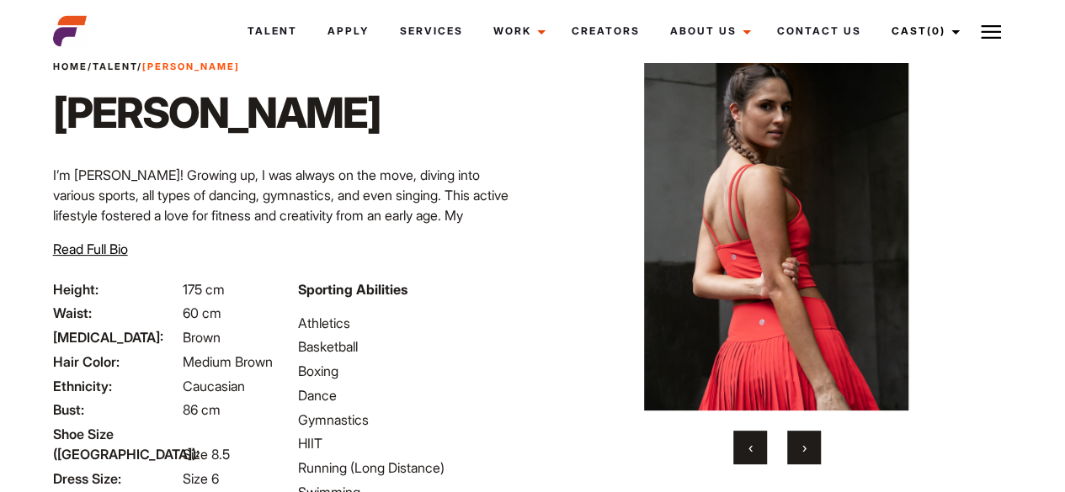
click at [806, 445] on button "›" at bounding box center [804, 448] width 34 height 34
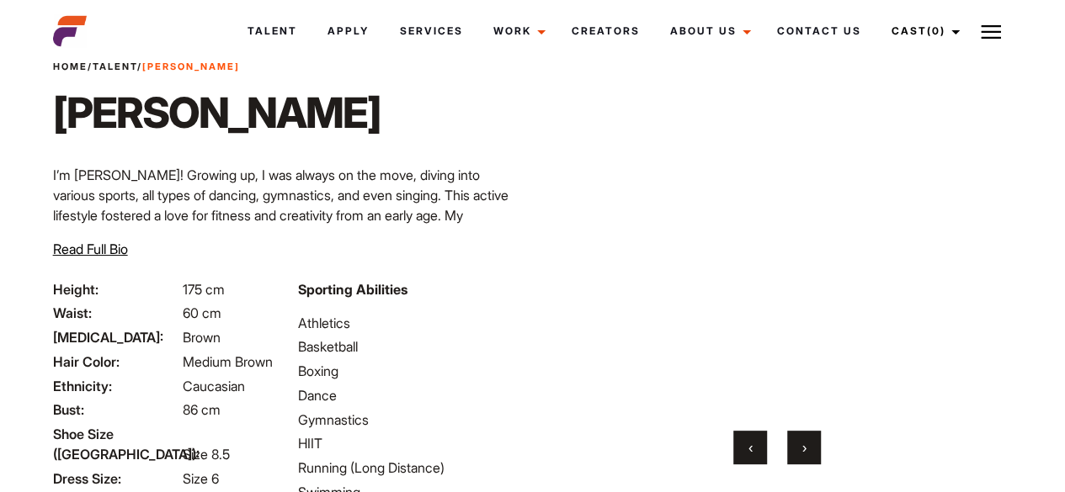
click at [806, 451] on button "›" at bounding box center [804, 448] width 34 height 34
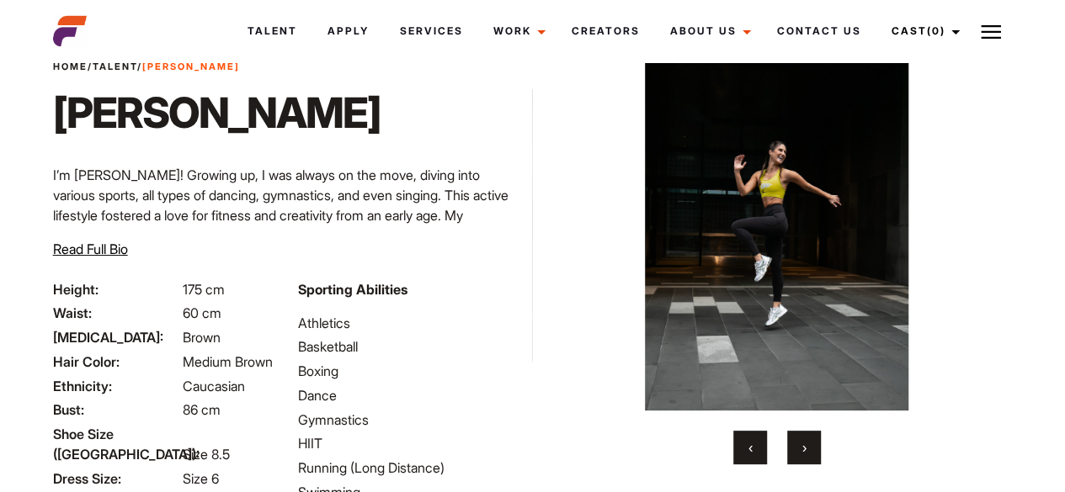
click at [806, 451] on button "›" at bounding box center [804, 448] width 34 height 34
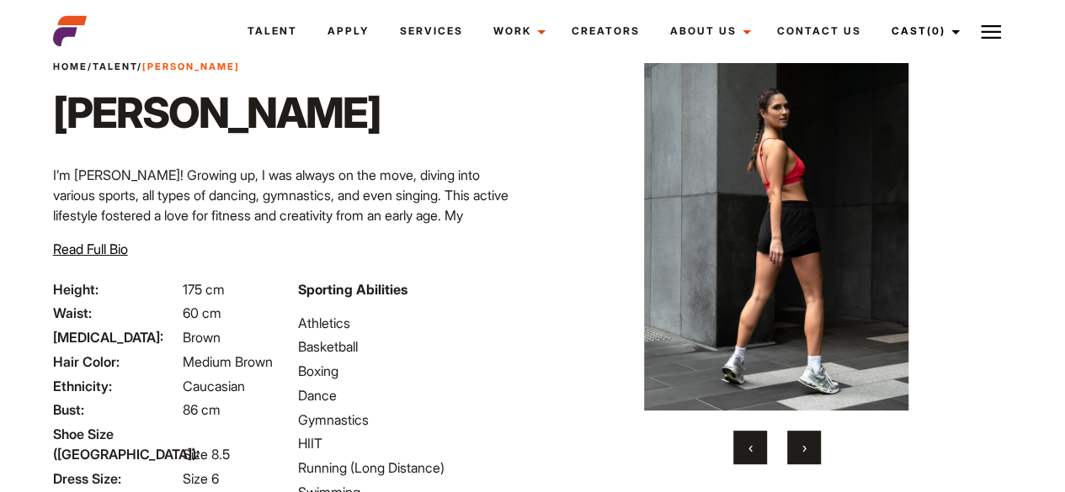
click at [806, 451] on button "›" at bounding box center [804, 448] width 34 height 34
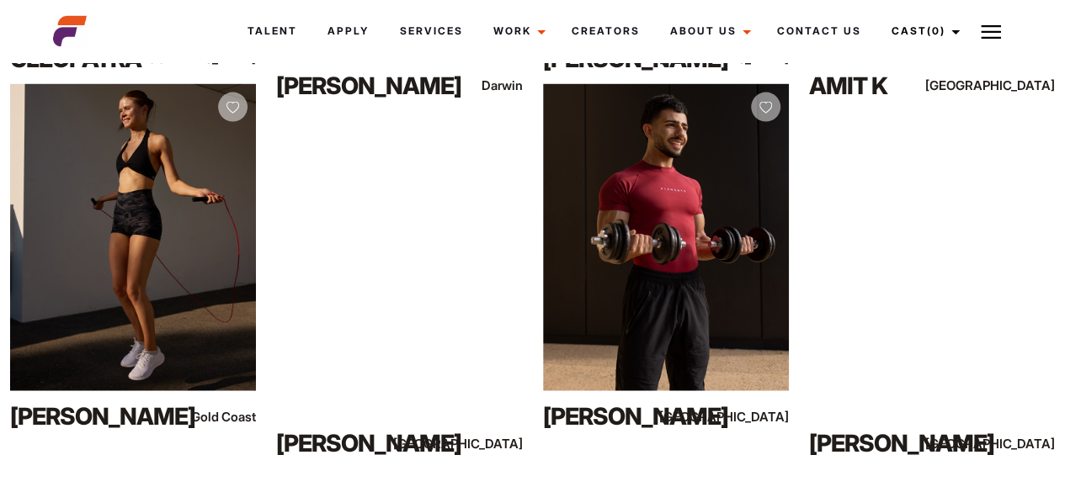
scroll to position [8165, 0]
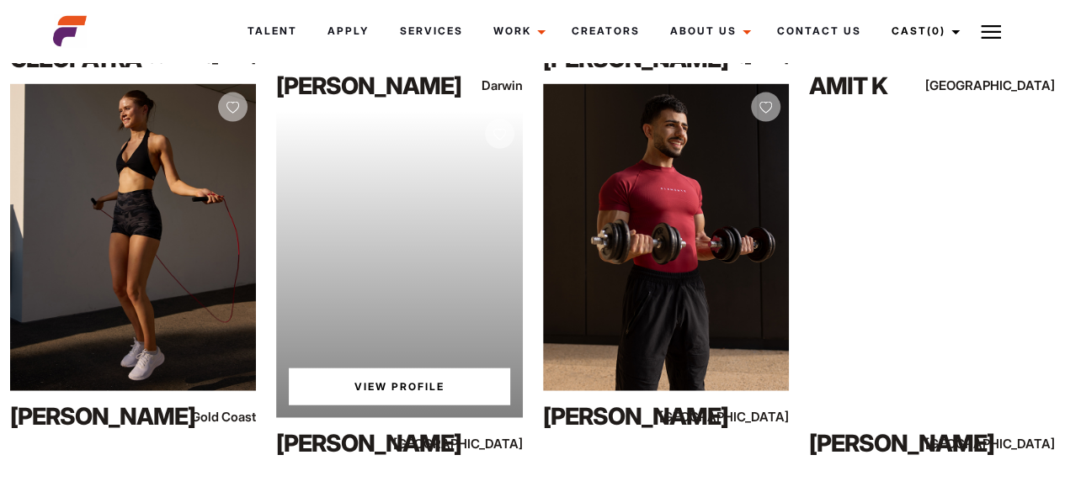
click at [406, 383] on link "View Profile" at bounding box center [399, 387] width 220 height 37
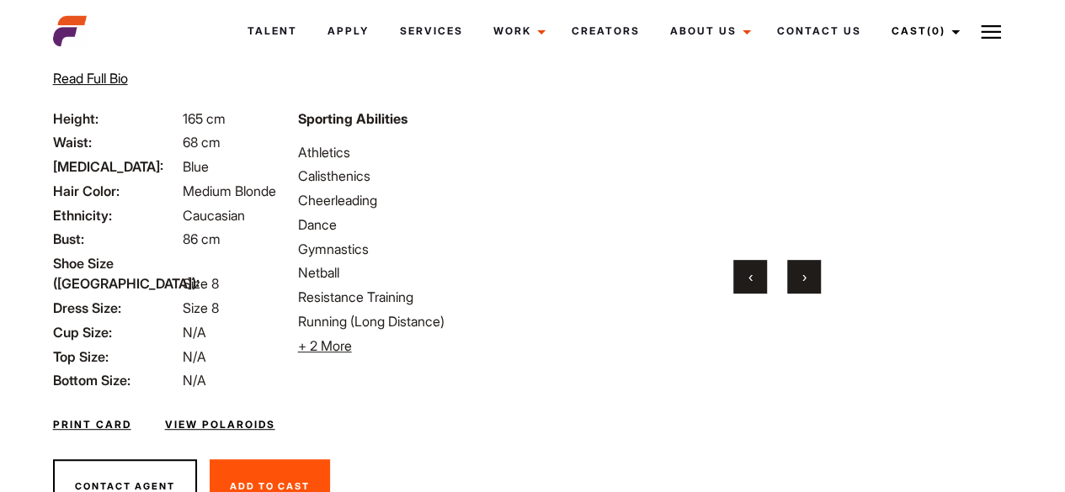
scroll to position [271, 0]
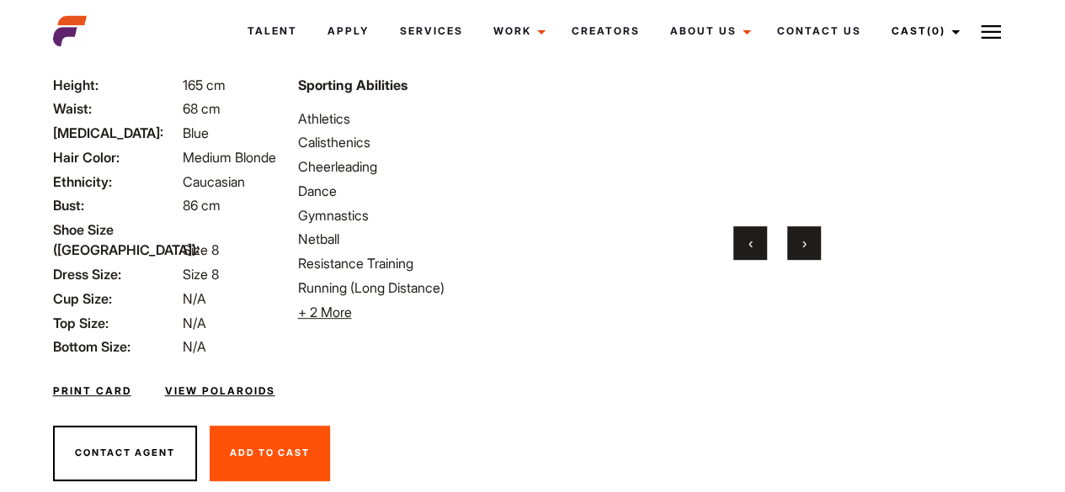
click at [805, 236] on span "›" at bounding box center [804, 243] width 4 height 17
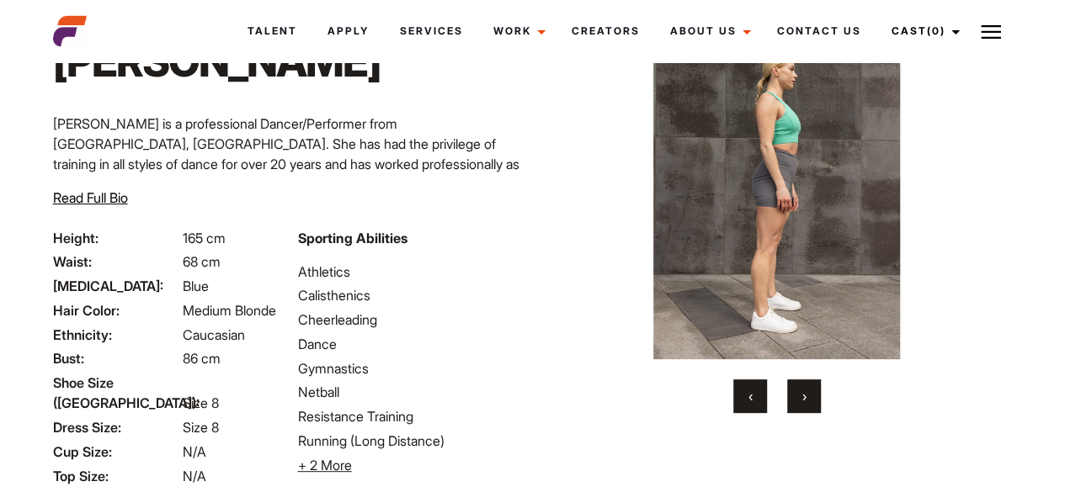
scroll to position [93, 0]
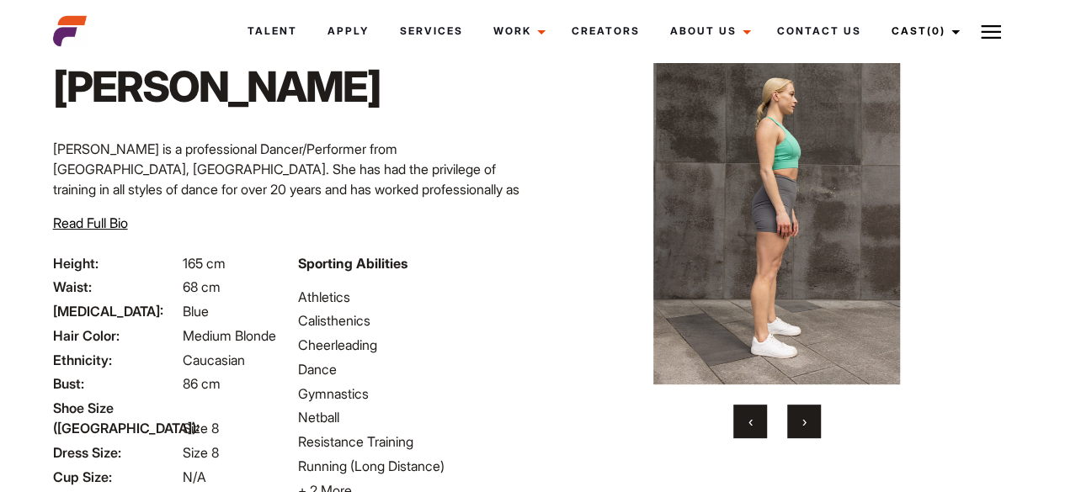
click at [793, 428] on button "›" at bounding box center [804, 422] width 34 height 34
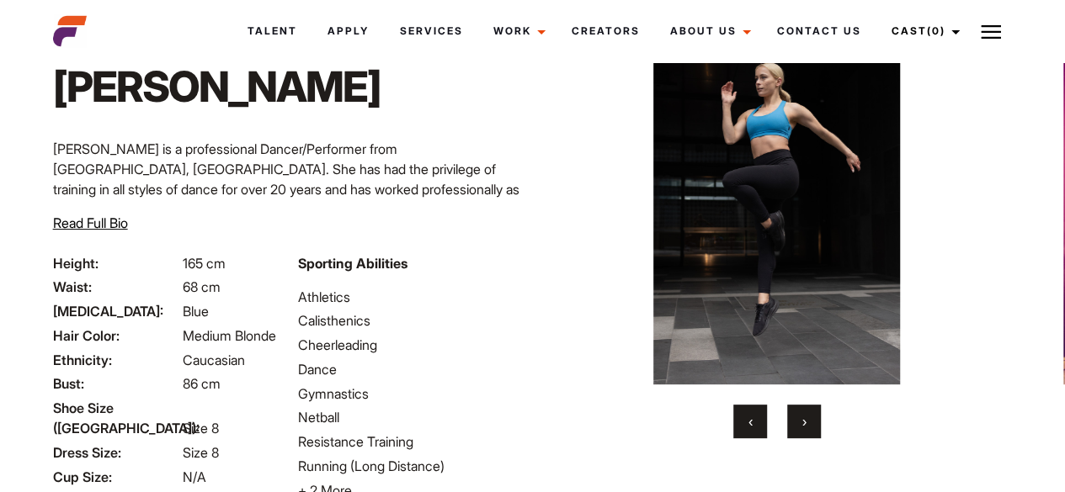
click at [793, 428] on button "›" at bounding box center [804, 422] width 34 height 34
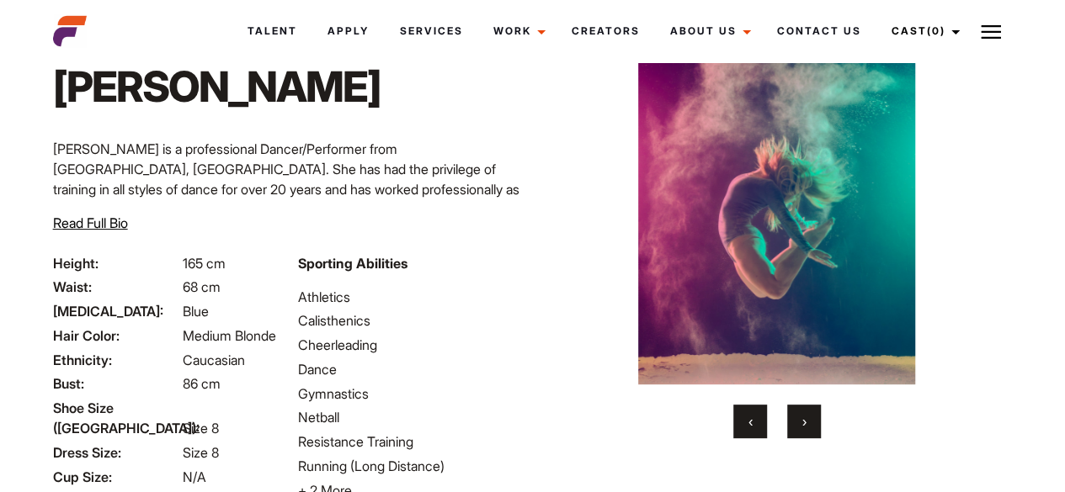
click at [793, 428] on button "›" at bounding box center [804, 422] width 34 height 34
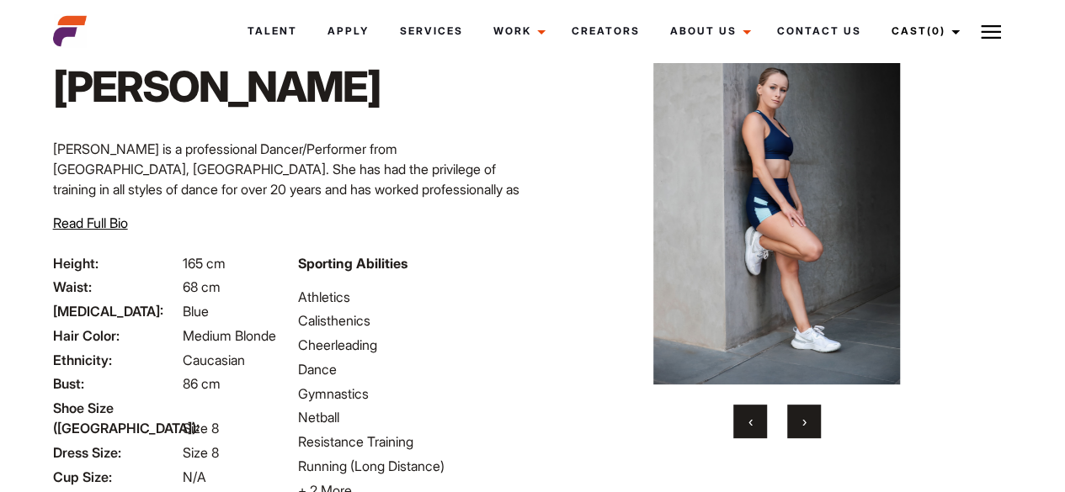
click at [793, 428] on button "›" at bounding box center [804, 422] width 34 height 34
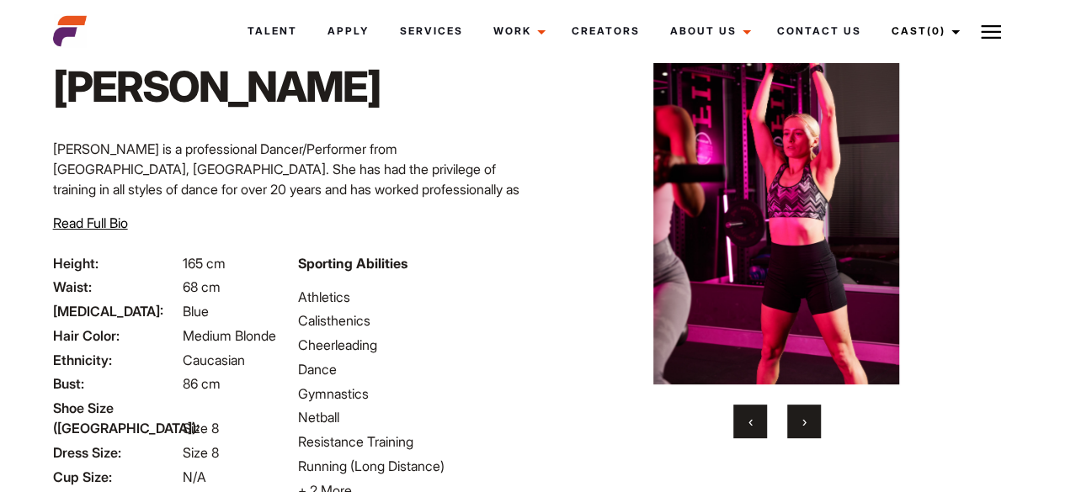
click at [793, 428] on button "›" at bounding box center [804, 422] width 34 height 34
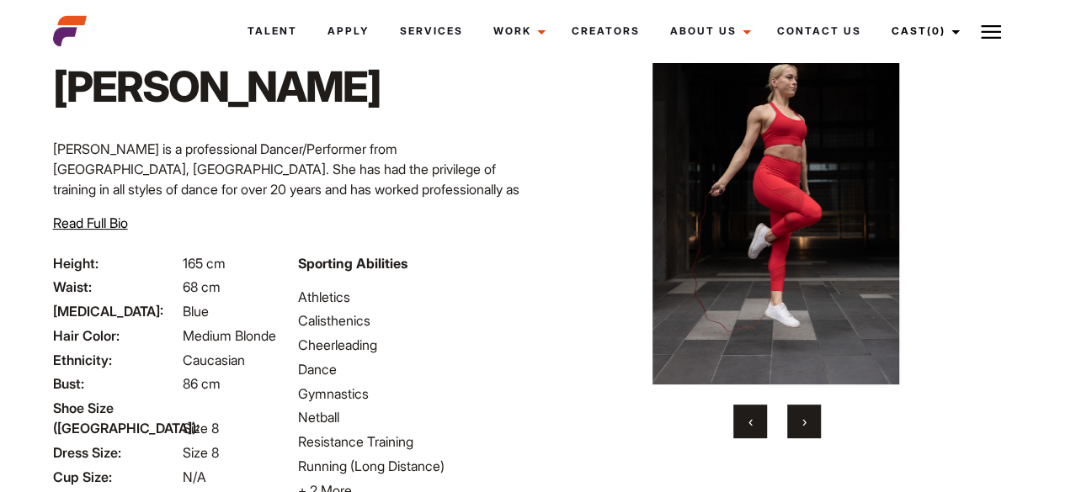
click at [793, 428] on button "›" at bounding box center [804, 422] width 34 height 34
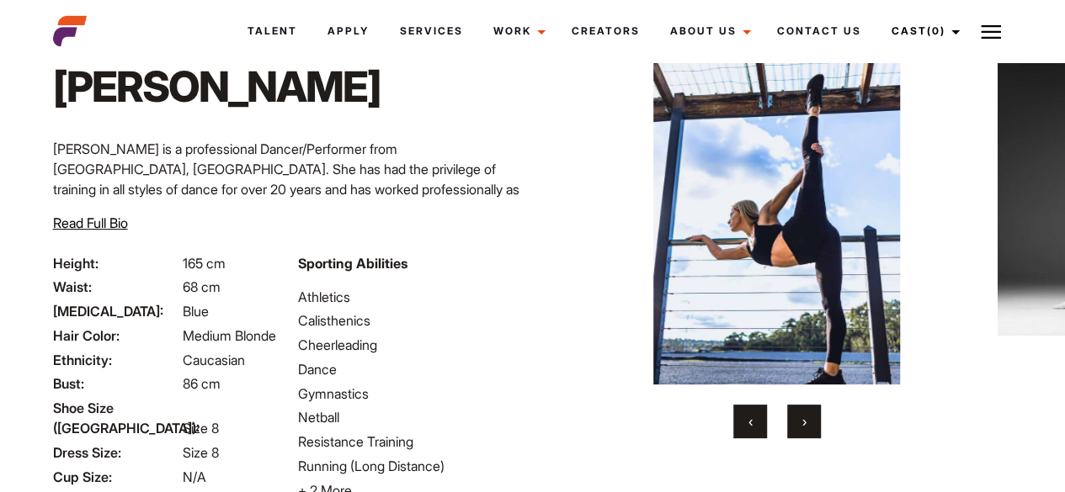
click at [793, 428] on button "›" at bounding box center [804, 422] width 34 height 34
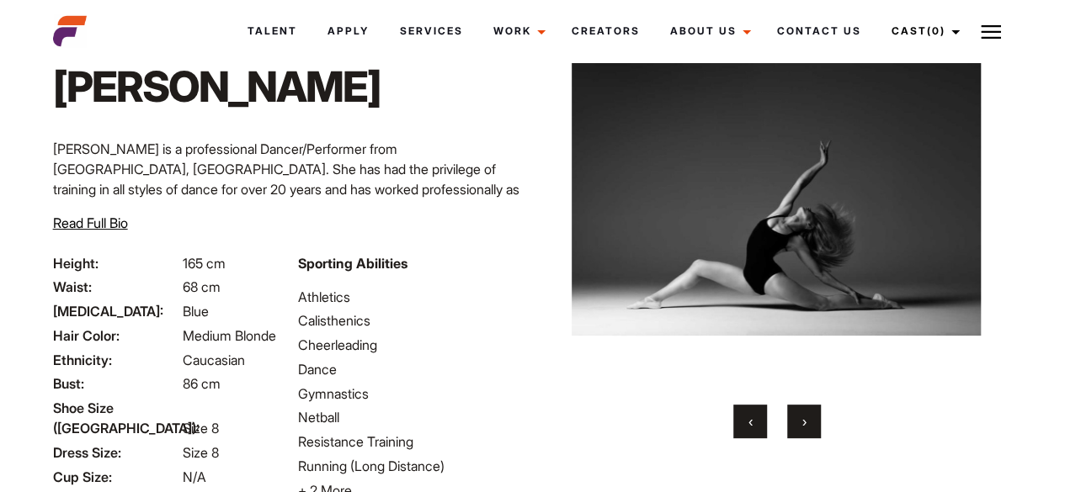
click at [793, 428] on button "›" at bounding box center [804, 422] width 34 height 34
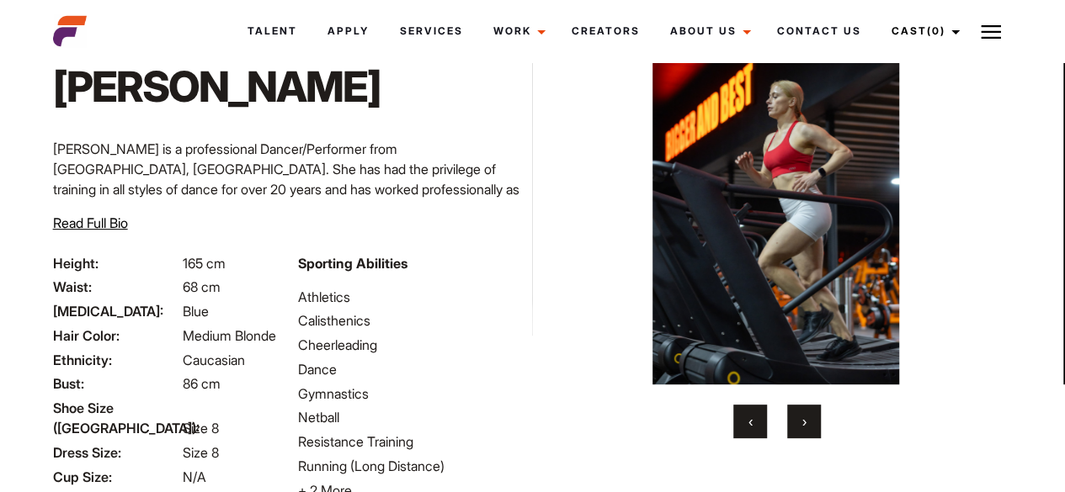
click at [793, 428] on button "›" at bounding box center [804, 422] width 34 height 34
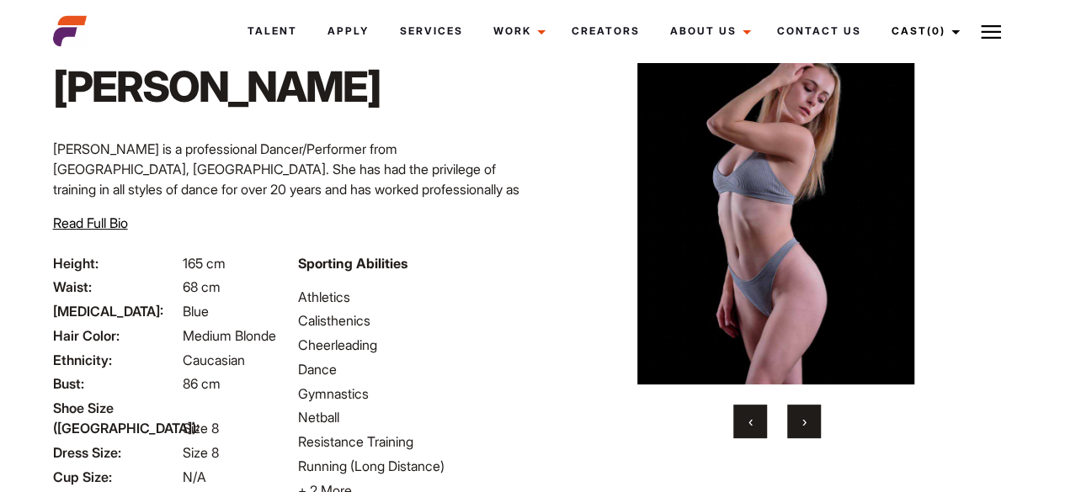
click at [793, 428] on button "›" at bounding box center [804, 422] width 34 height 34
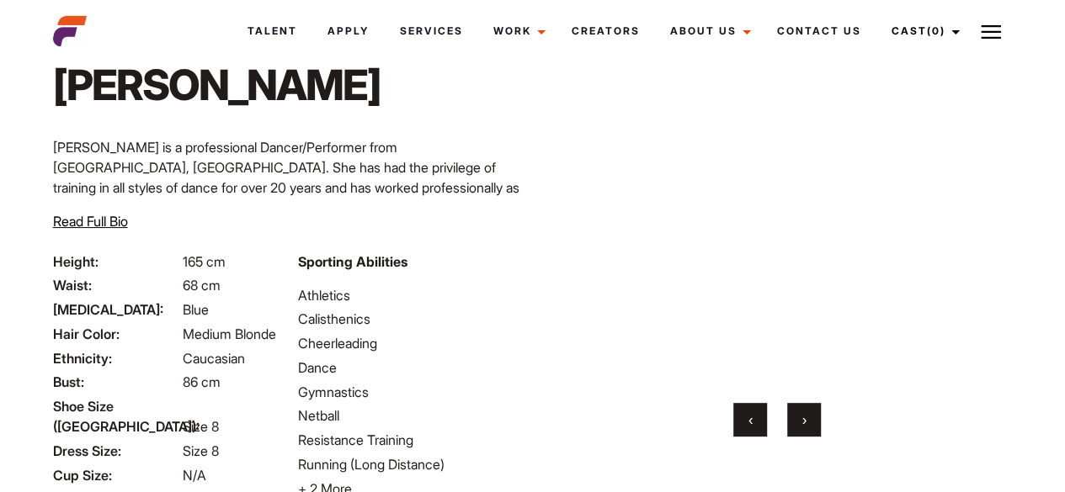
scroll to position [98, 0]
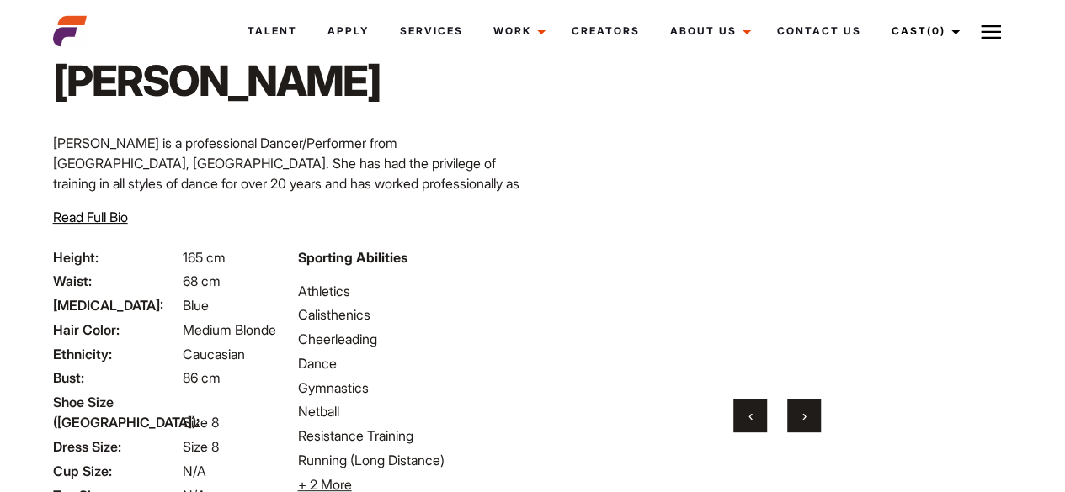
click at [800, 417] on button "›" at bounding box center [804, 416] width 34 height 34
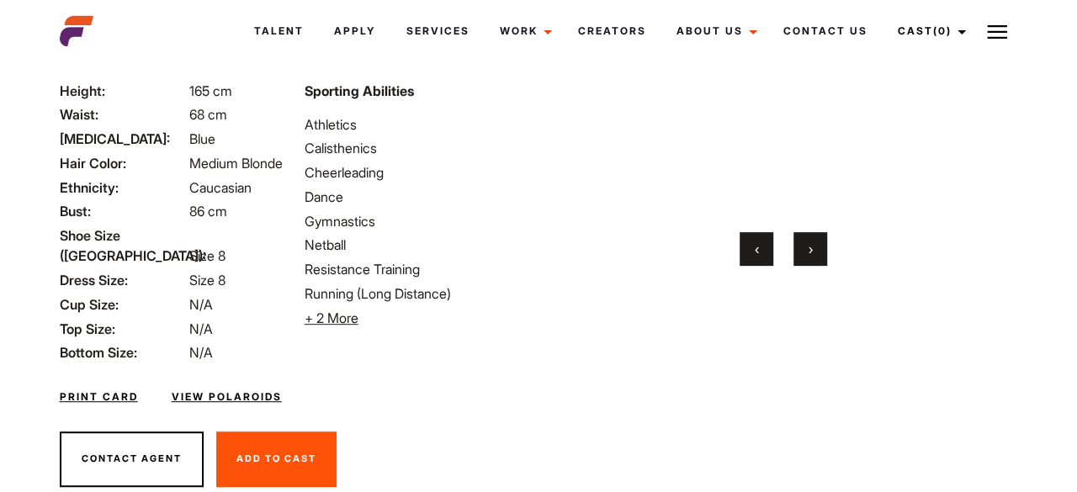
scroll to position [276, 0]
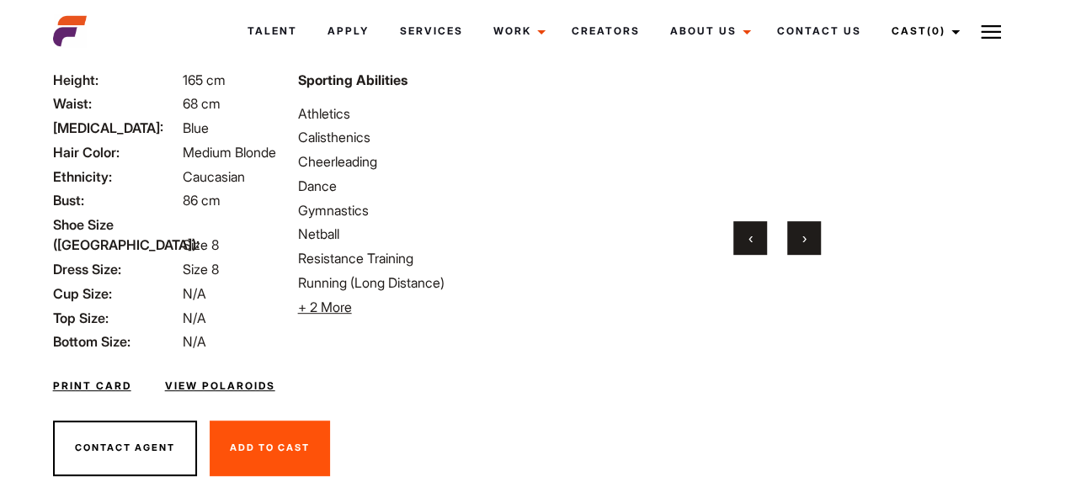
click at [222, 379] on link "View Polaroids" at bounding box center [220, 386] width 110 height 15
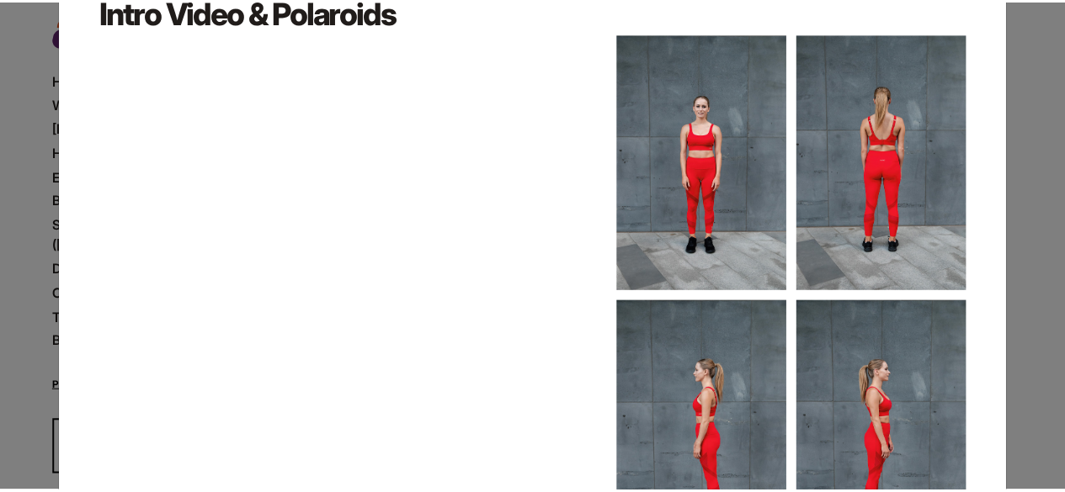
scroll to position [0, 0]
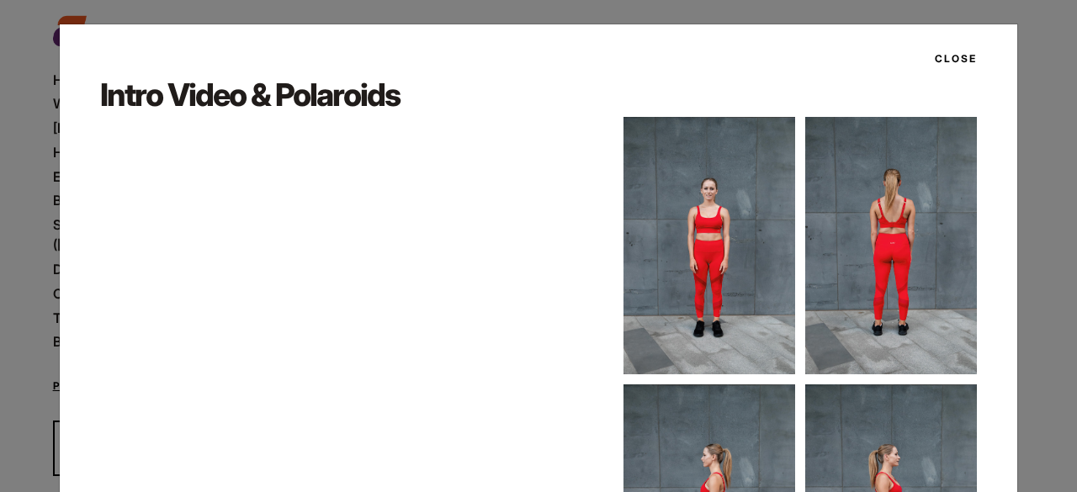
click at [944, 60] on button "Close" at bounding box center [951, 59] width 52 height 29
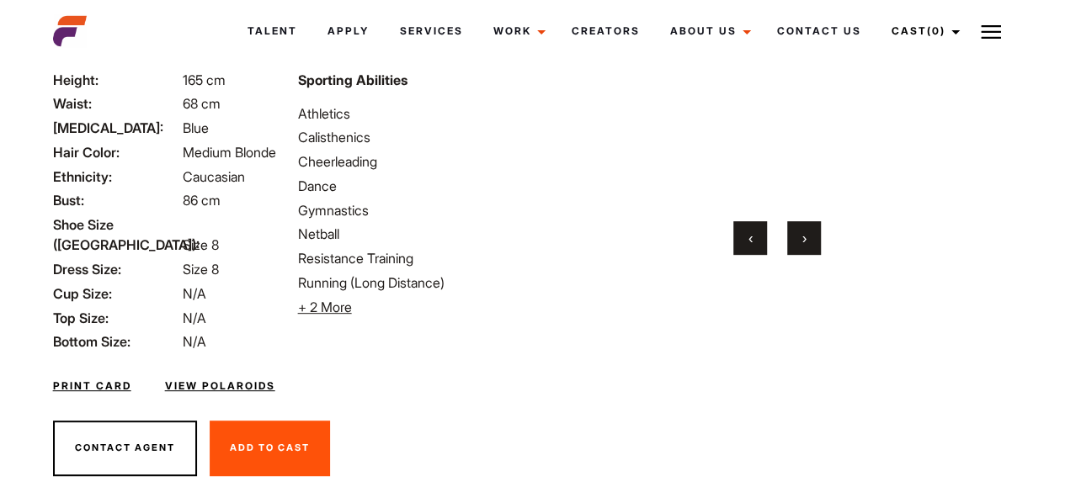
click at [807, 221] on button "›" at bounding box center [804, 238] width 34 height 34
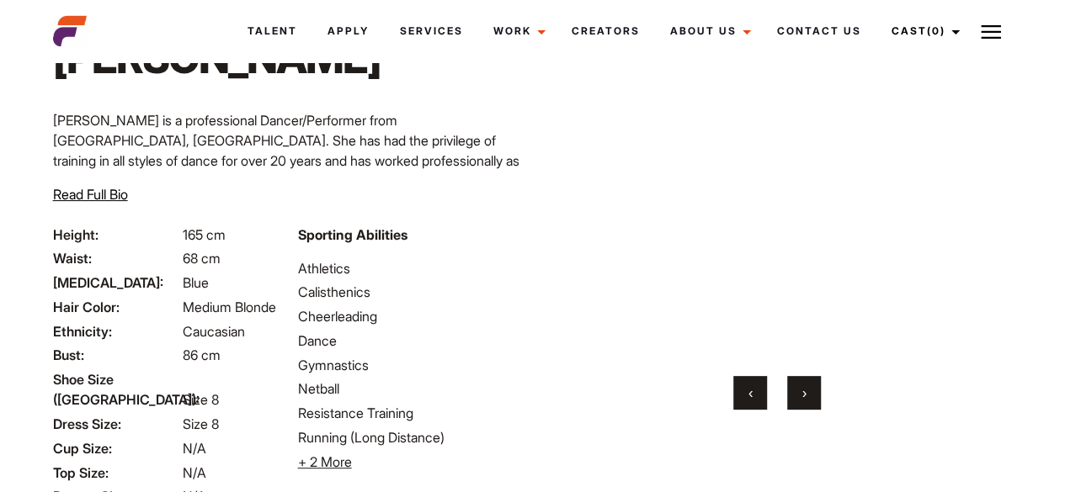
scroll to position [104, 0]
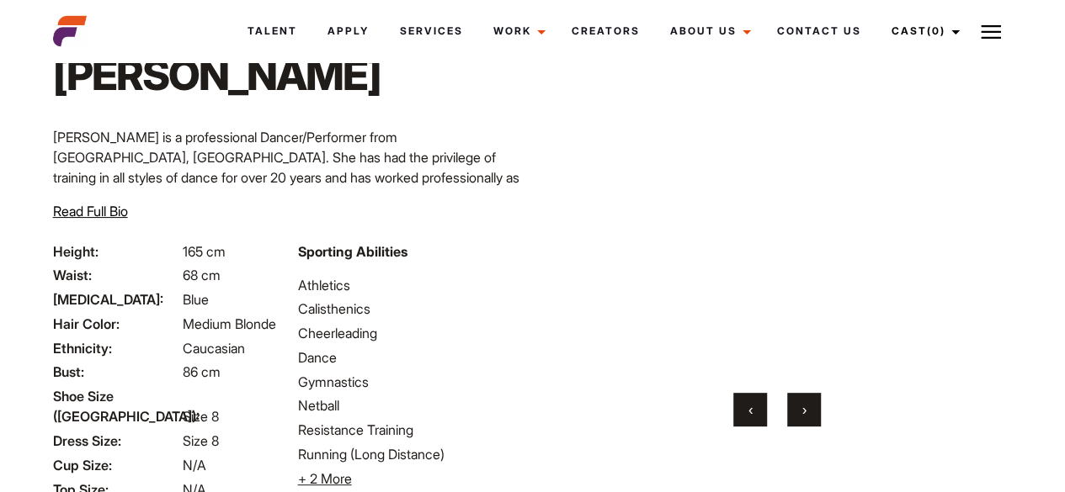
click at [814, 417] on button "›" at bounding box center [804, 410] width 34 height 34
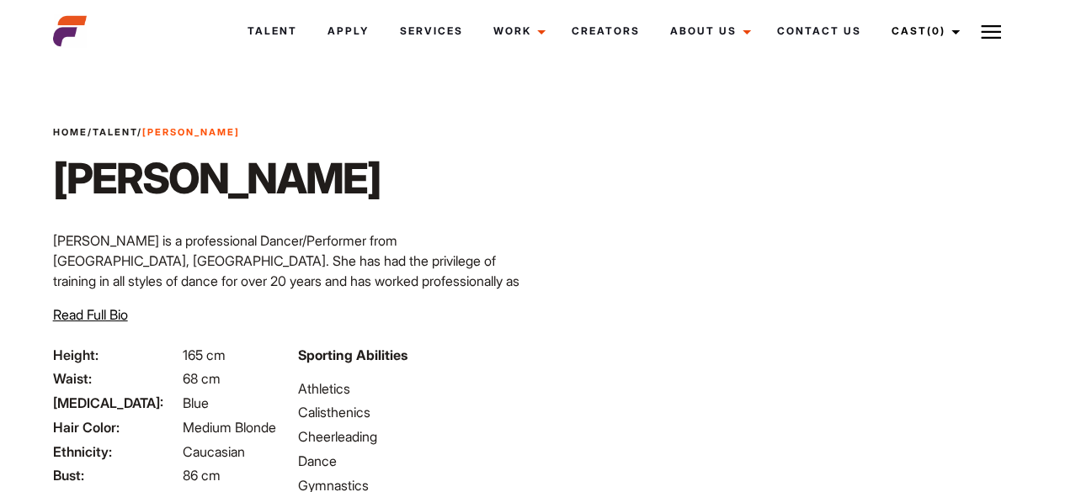
scroll to position [0, 0]
